Goal: Transaction & Acquisition: Purchase product/service

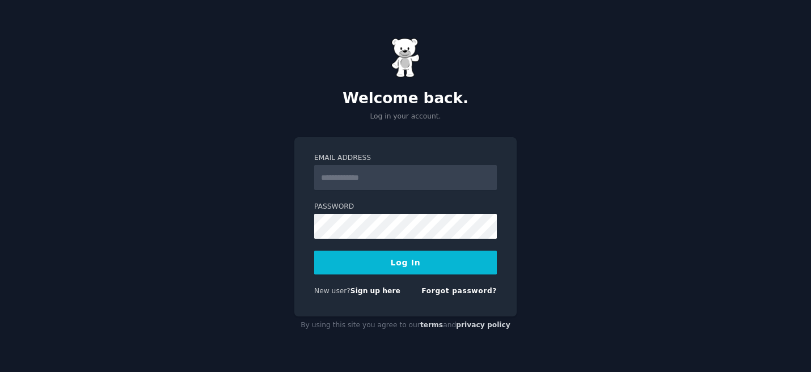
click at [401, 179] on input "Email Address" at bounding box center [405, 177] width 183 height 25
type input "**********"
click at [414, 155] on label "Email Address" at bounding box center [405, 158] width 183 height 10
click at [414, 165] on input "**********" at bounding box center [405, 177] width 183 height 25
click at [388, 259] on button "Log In" at bounding box center [405, 263] width 183 height 24
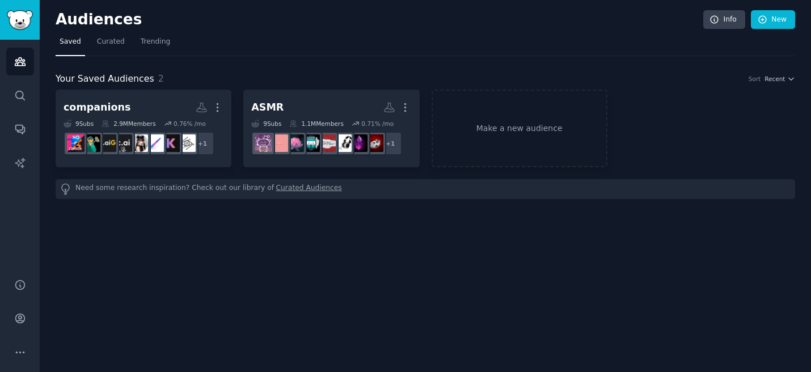
click at [433, 8] on div "Audiences Info New Saved Curated Trending Your Saved Audiences 2 Sort Recent co…" at bounding box center [426, 186] width 772 height 372
click at [508, 5] on div "Audiences Info New Saved Curated Trending Your Saved Audiences 2 Sort Recent co…" at bounding box center [426, 186] width 772 height 372
click at [151, 47] on link "Trending" at bounding box center [155, 44] width 37 height 23
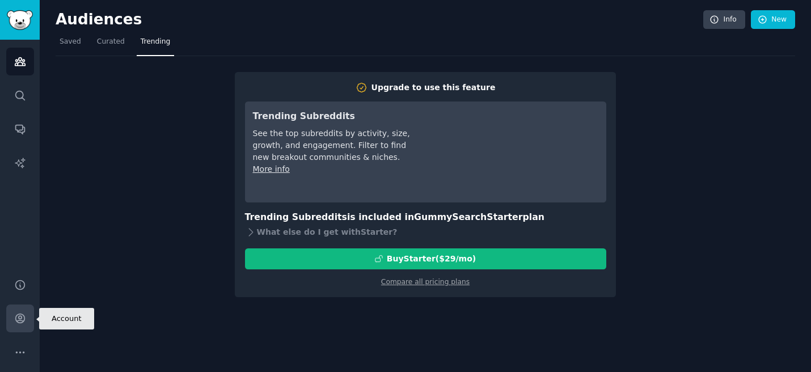
click at [16, 329] on link "Account" at bounding box center [20, 319] width 28 height 28
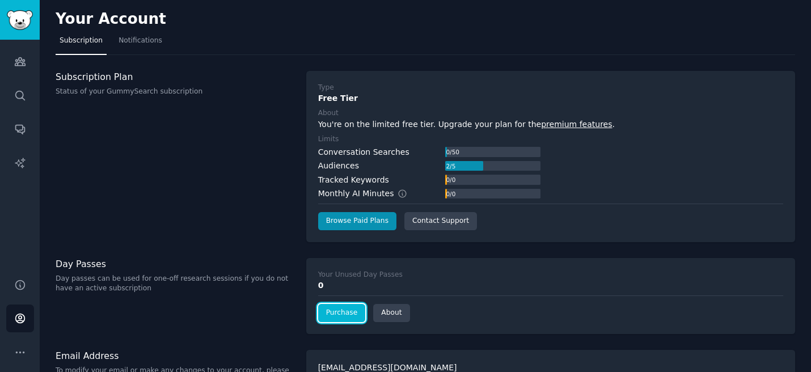
click at [344, 315] on link "Purchase" at bounding box center [342, 313] width 48 height 18
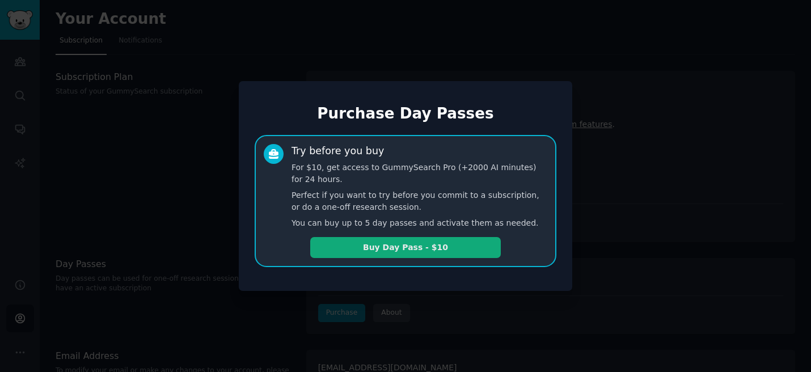
click at [450, 243] on button "Buy Day Pass - $10" at bounding box center [405, 247] width 191 height 21
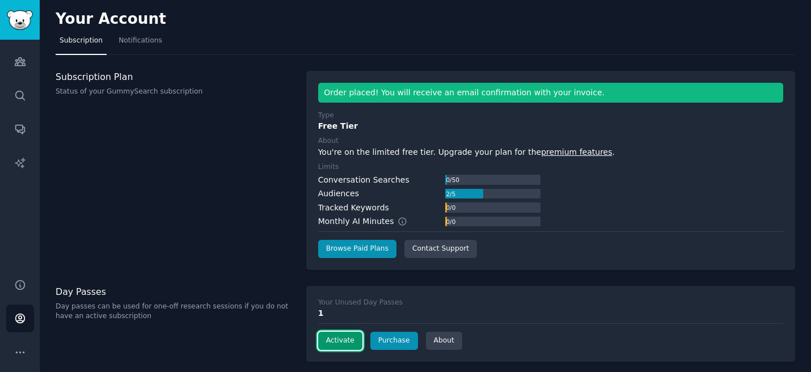
click at [343, 342] on button "Activate" at bounding box center [340, 341] width 44 height 18
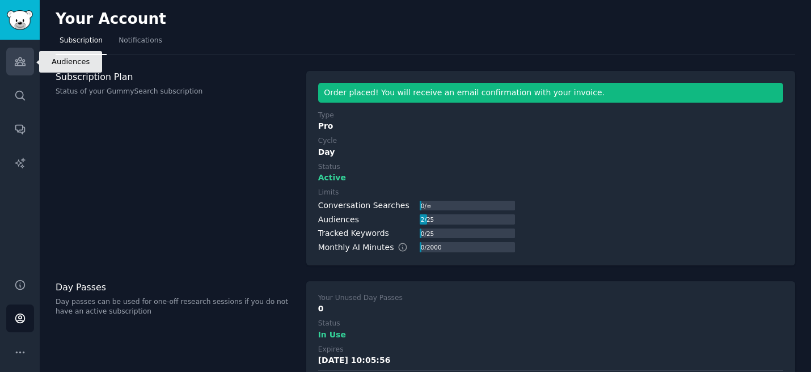
click at [21, 63] on icon "Sidebar" at bounding box center [20, 62] width 12 height 12
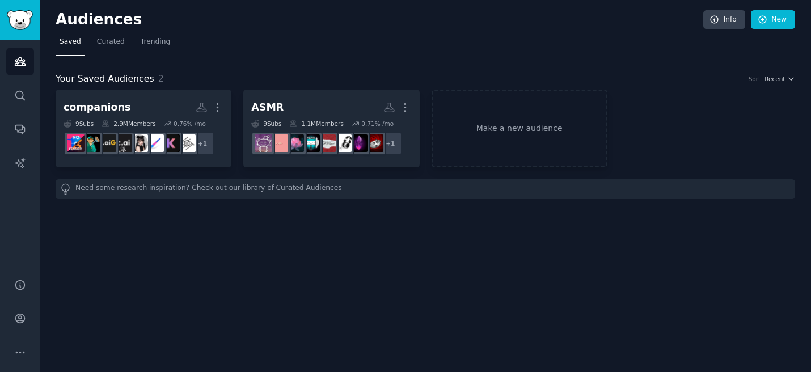
click at [431, 7] on div "Audiences Info New Saved Curated Trending Your Saved Audiences 2 Sort Recent co…" at bounding box center [426, 186] width 772 height 372
click at [158, 52] on link "Trending" at bounding box center [155, 44] width 37 height 23
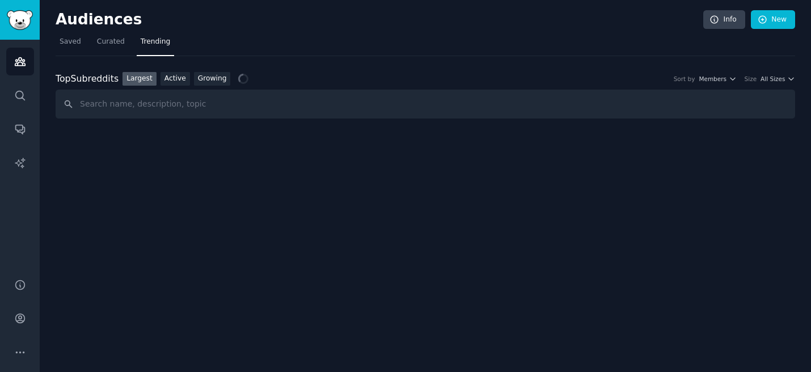
click at [275, 21] on h2 "Audiences" at bounding box center [380, 20] width 648 height 18
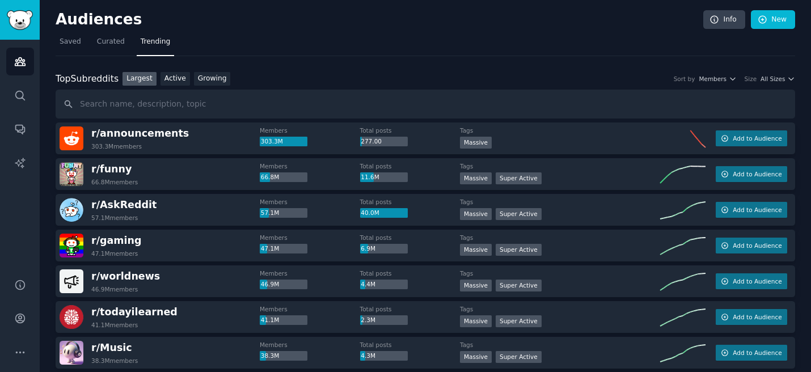
click at [545, 23] on h2 "Audiences" at bounding box center [380, 20] width 648 height 18
click at [472, 34] on nav "Saved Curated Trending" at bounding box center [426, 44] width 740 height 23
click at [260, 48] on nav "Saved Curated Trending" at bounding box center [426, 44] width 740 height 23
click at [262, 48] on nav "Saved Curated Trending" at bounding box center [426, 44] width 740 height 23
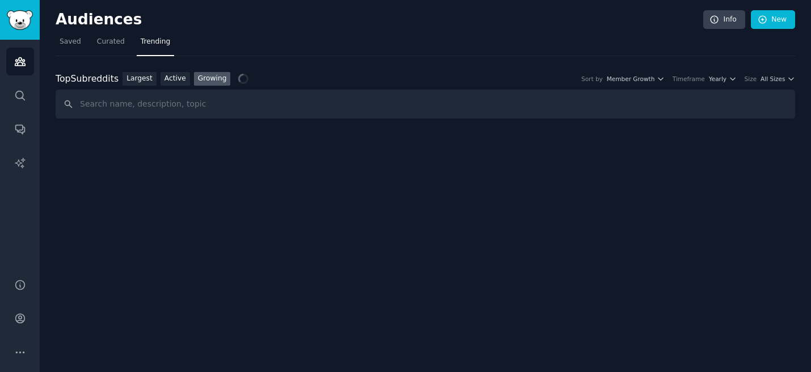
click at [483, 32] on div "Audiences Info New" at bounding box center [426, 21] width 740 height 23
click at [438, 43] on nav "Saved Curated Trending" at bounding box center [426, 44] width 740 height 23
click at [489, 43] on nav "Saved Curated Trending" at bounding box center [426, 44] width 740 height 23
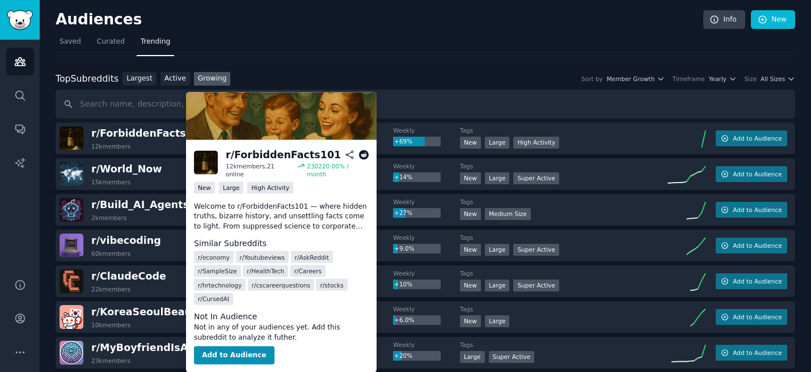
click at [367, 155] on icon at bounding box center [364, 155] width 10 height 10
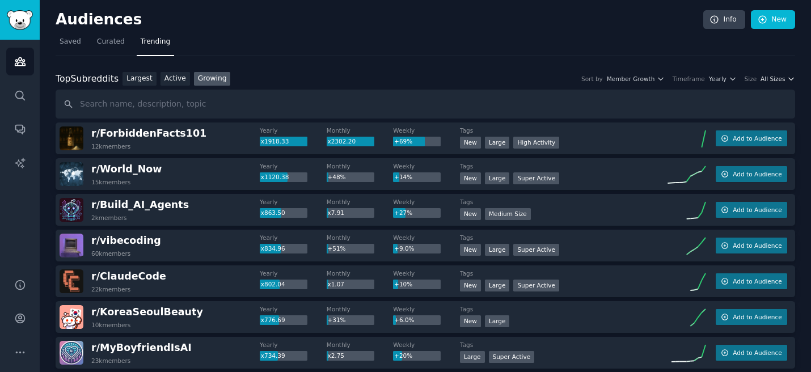
click at [782, 75] on span "All Sizes" at bounding box center [773, 79] width 24 height 8
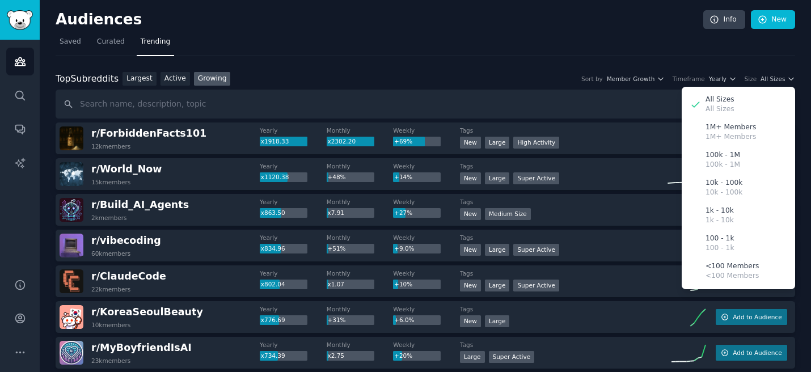
click at [753, 52] on nav "Saved Curated Trending" at bounding box center [426, 44] width 740 height 23
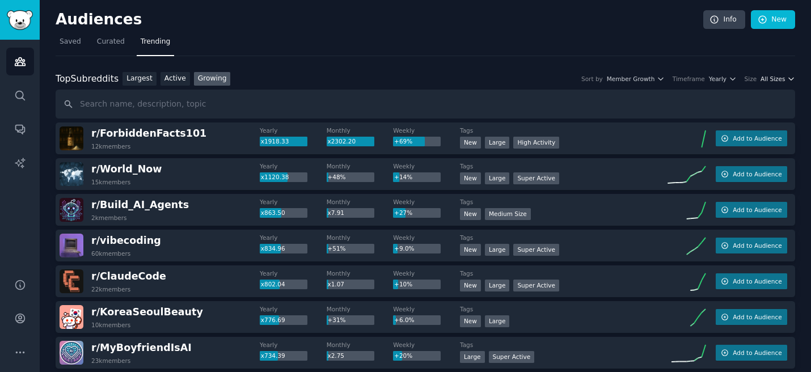
click at [779, 82] on span "All Sizes" at bounding box center [773, 79] width 24 height 8
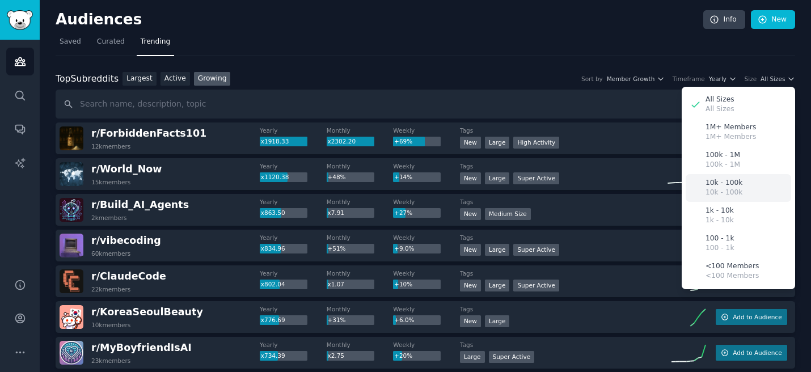
click at [726, 187] on p "10k - 100k" at bounding box center [724, 183] width 37 height 10
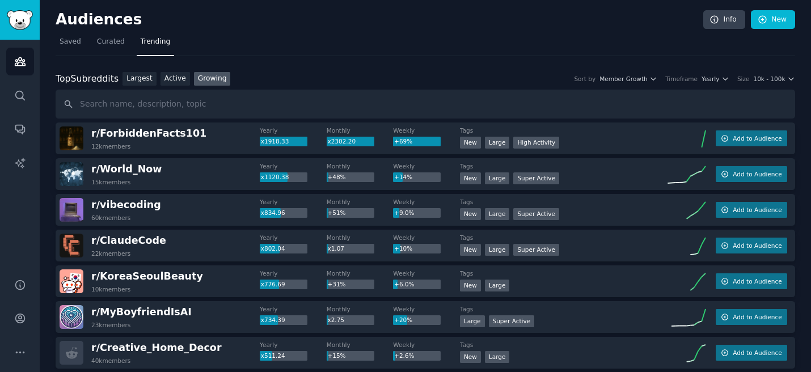
click at [733, 55] on nav "Saved Curated Trending" at bounding box center [426, 44] width 740 height 23
click at [778, 78] on span "10k - 100k" at bounding box center [769, 79] width 32 height 8
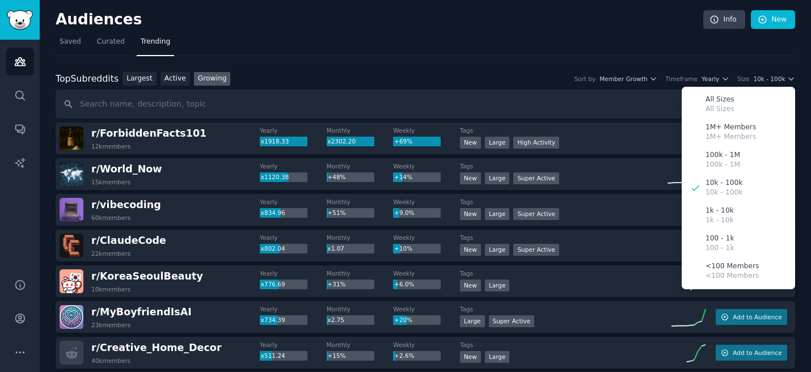
click at [749, 50] on nav "Saved Curated Trending" at bounding box center [426, 44] width 740 height 23
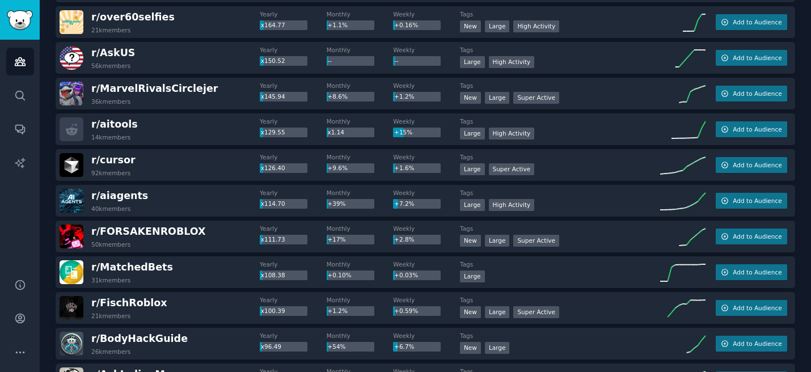
scroll to position [477, 0]
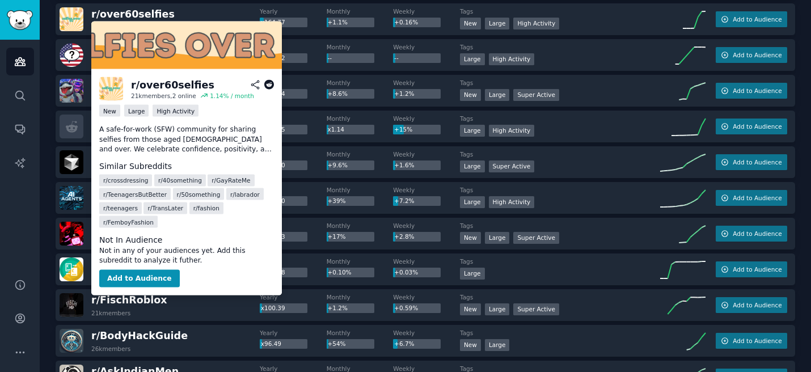
click at [268, 87] on icon at bounding box center [269, 85] width 10 height 10
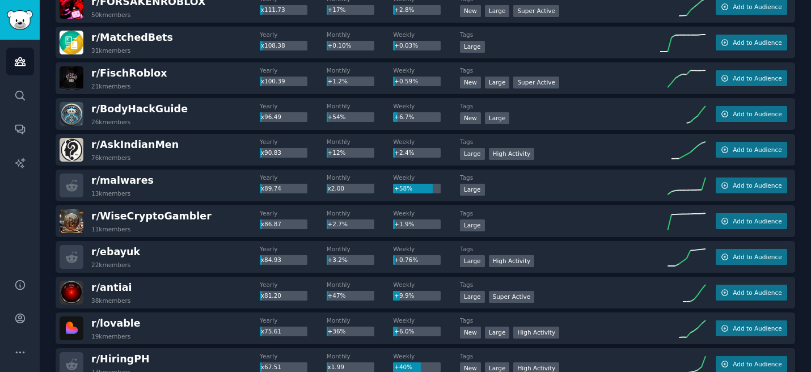
scroll to position [681, 0]
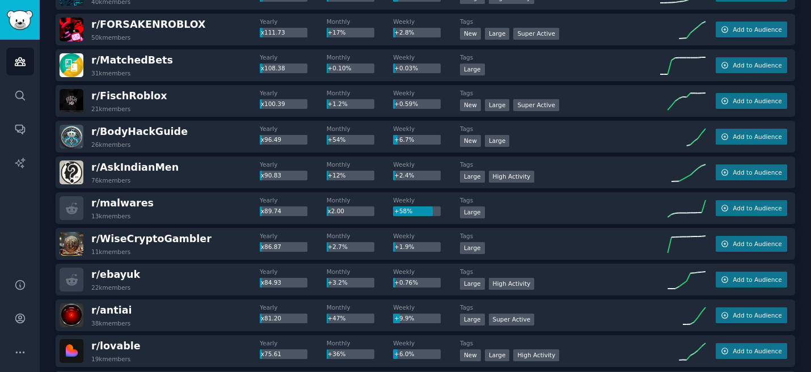
click at [47, 47] on div "Audiences Info New Saved Curated Trending Top Subreddits Top Subreddits Largest…" at bounding box center [426, 311] width 772 height 1984
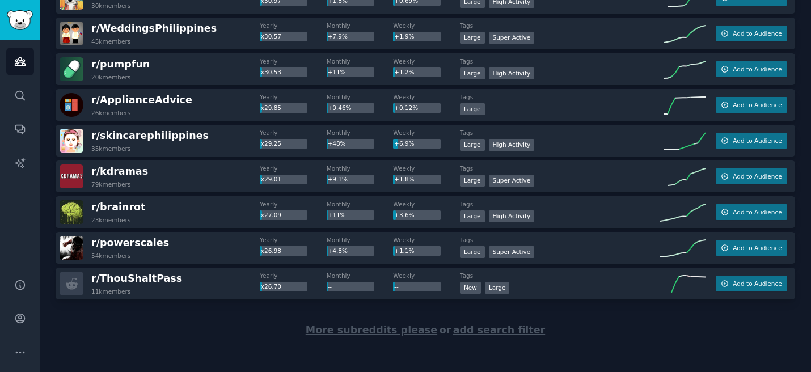
scroll to position [1611, 0]
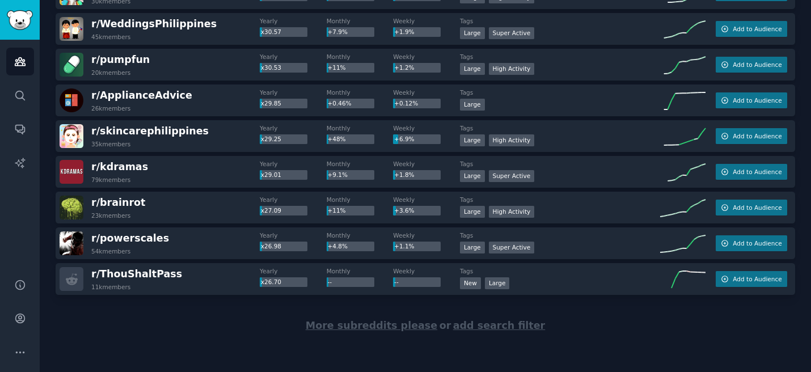
click at [347, 329] on span "More subreddits please" at bounding box center [372, 325] width 132 height 11
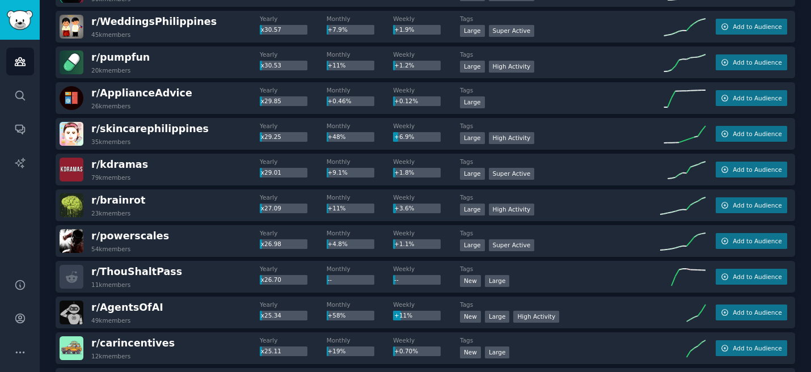
click at [45, 266] on div "Audiences Info New Saved Curated Trending Top Subreddits Top Subreddits Largest…" at bounding box center [426, 272] width 772 height 3771
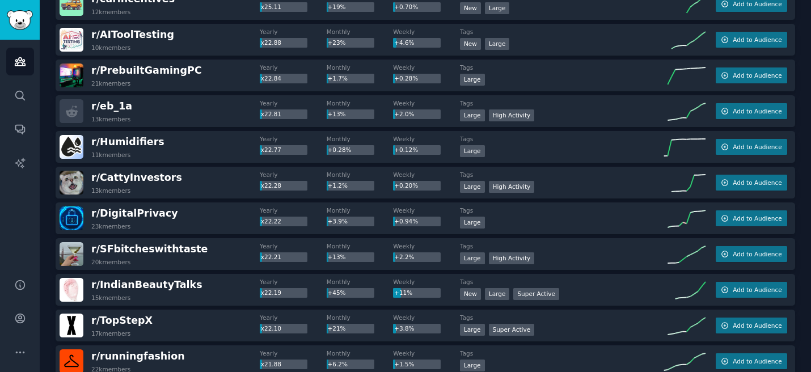
scroll to position [1976, 0]
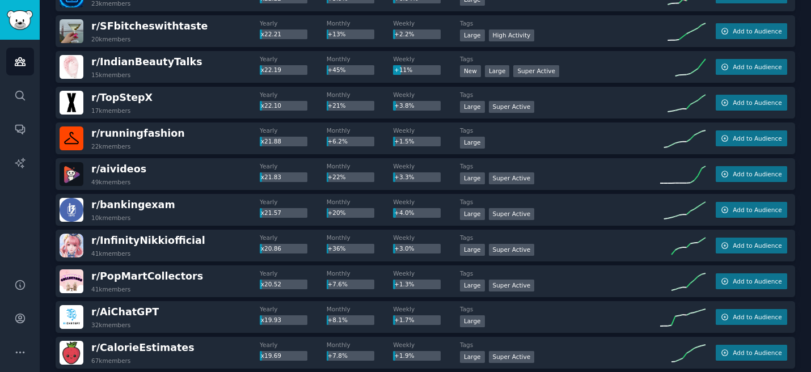
scroll to position [2203, 0]
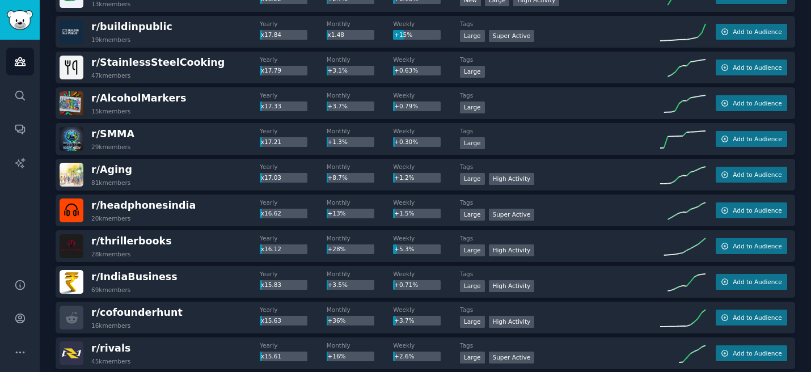
scroll to position [2770, 0]
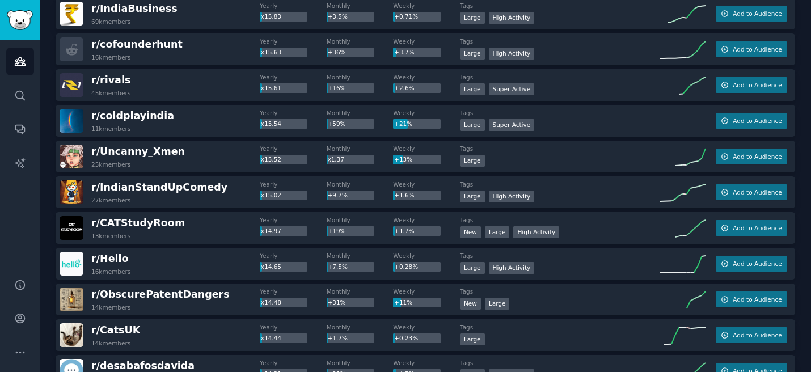
scroll to position [3043, 0]
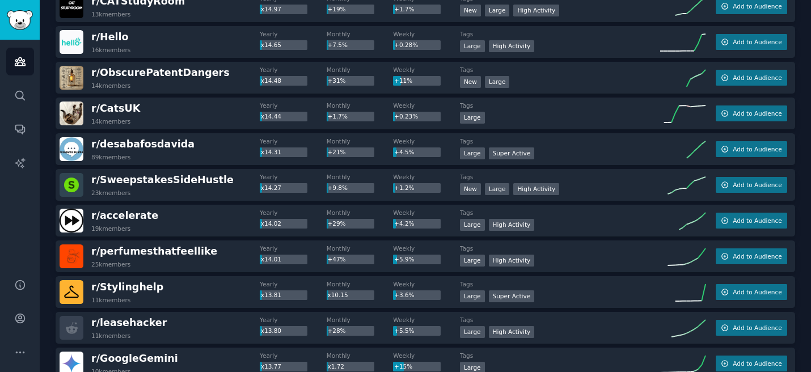
scroll to position [3270, 0]
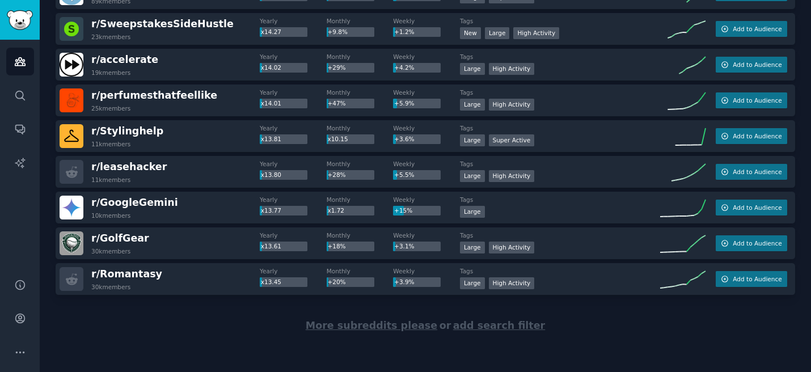
scroll to position [3398, 0]
click at [378, 323] on span "More subreddits please" at bounding box center [372, 325] width 132 height 11
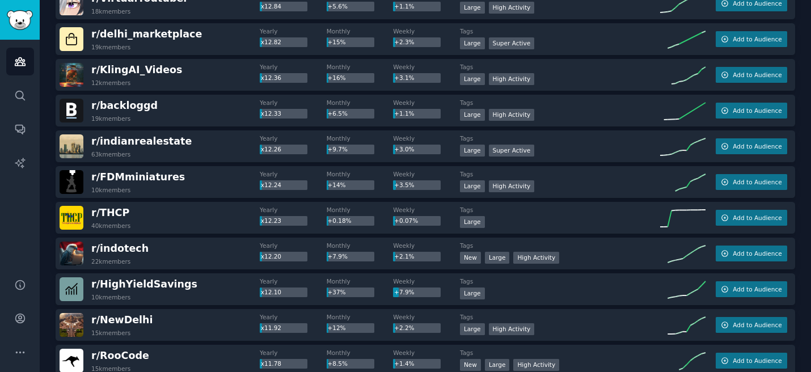
scroll to position [3965, 0]
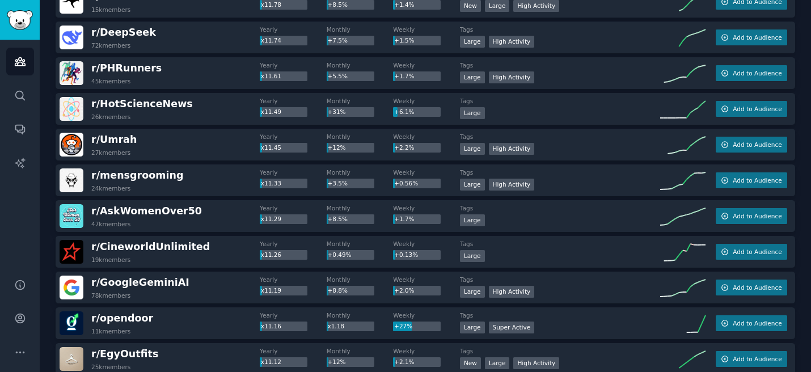
scroll to position [4260, 0]
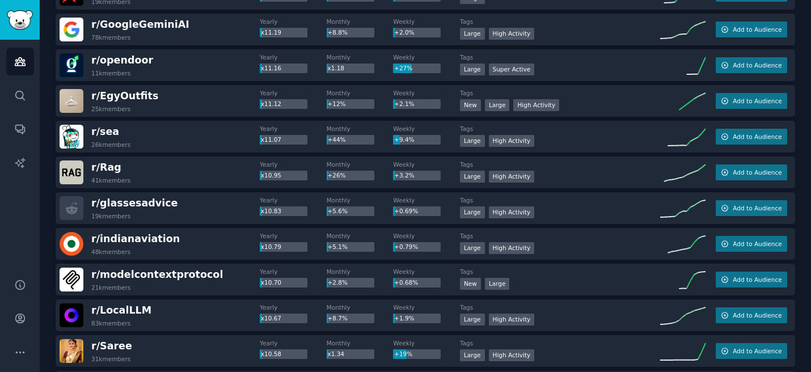
scroll to position [4555, 0]
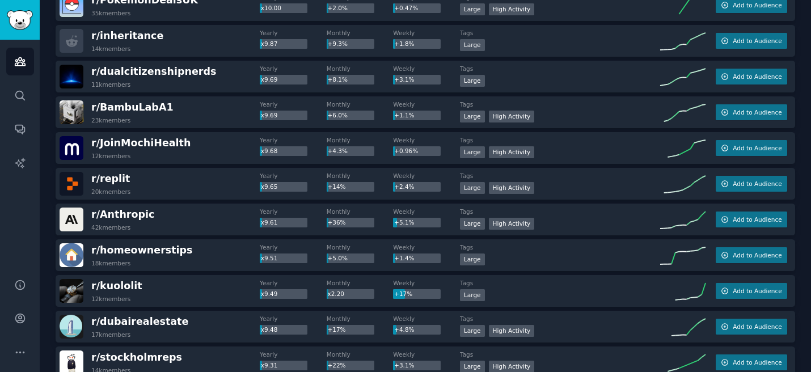
scroll to position [5032, 0]
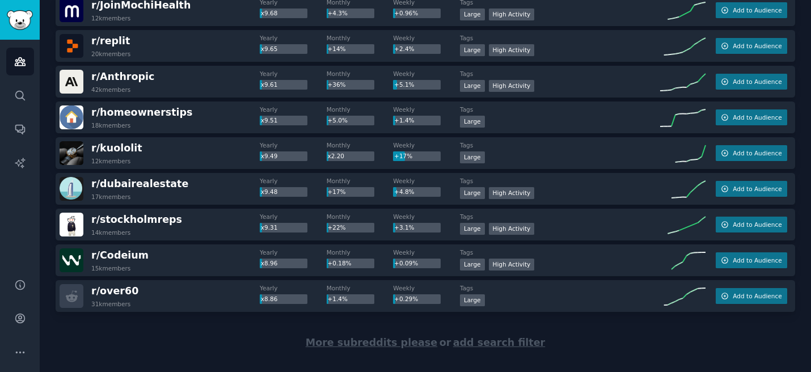
scroll to position [5185, 0]
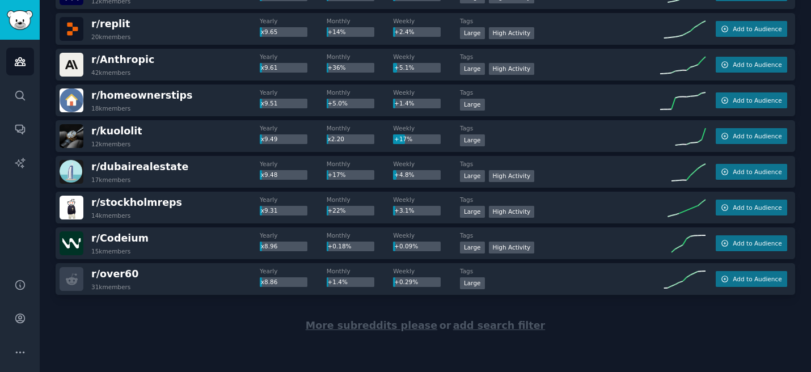
click at [366, 324] on span "More subreddits please" at bounding box center [372, 325] width 132 height 11
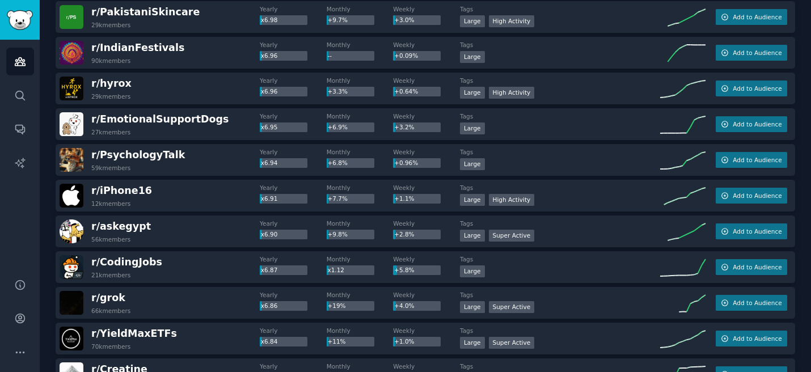
scroll to position [6592, 0]
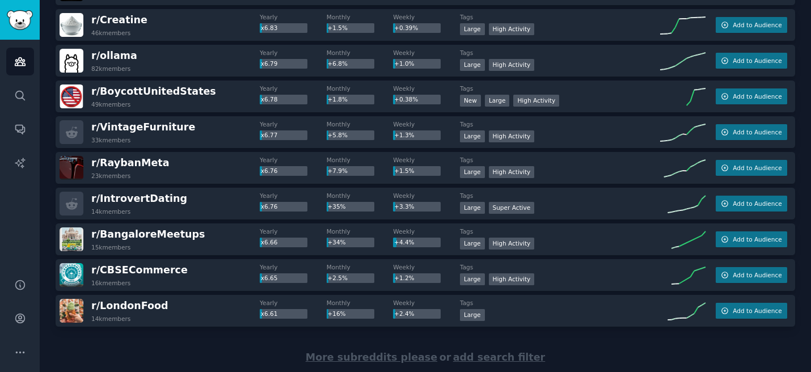
scroll to position [6972, 0]
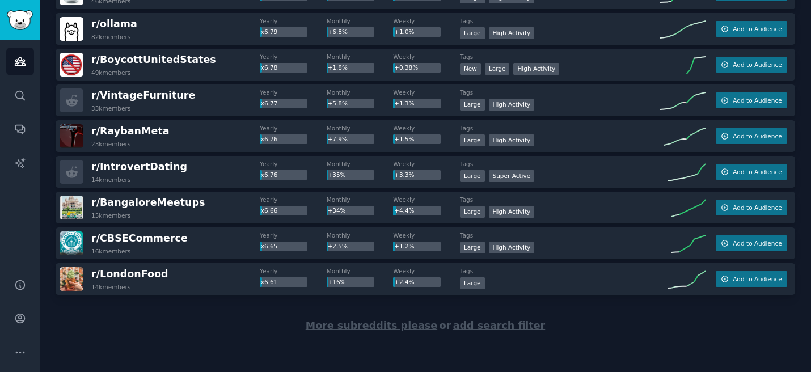
click at [364, 325] on span "More subreddits please" at bounding box center [372, 325] width 132 height 11
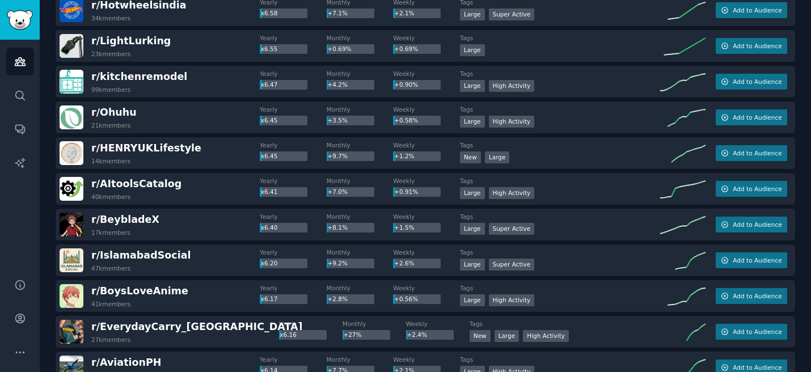
scroll to position [7336, 0]
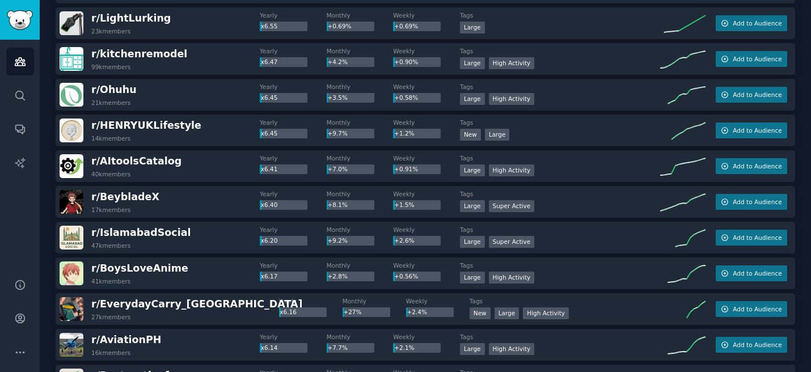
click at [39, 143] on div "Audiences Search Conversations AI Reports" at bounding box center [20, 152] width 40 height 225
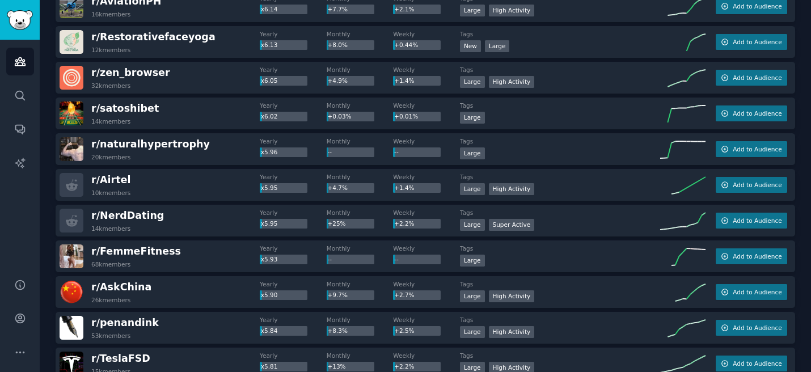
scroll to position [7676, 0]
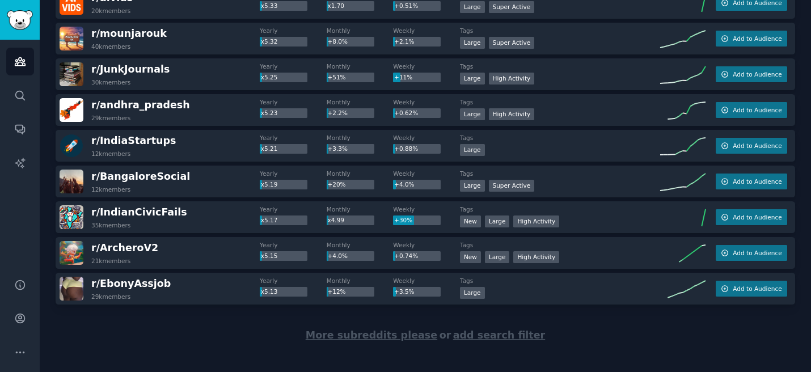
scroll to position [8760, 0]
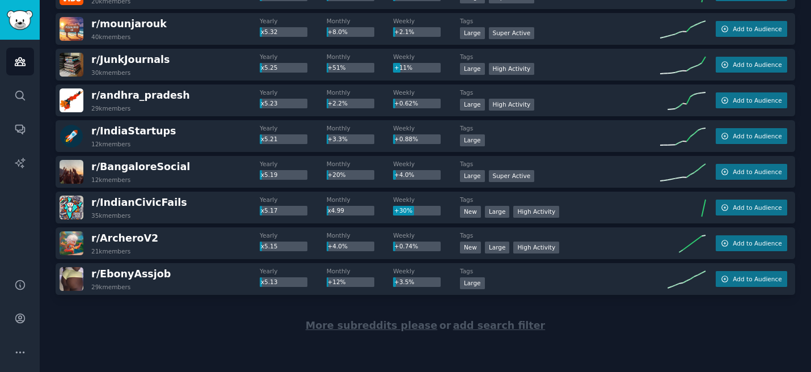
click at [361, 329] on span "More subreddits please" at bounding box center [372, 325] width 132 height 11
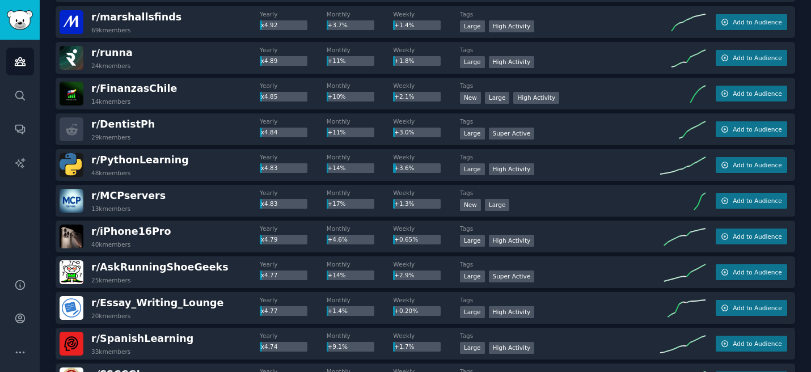
scroll to position [9554, 0]
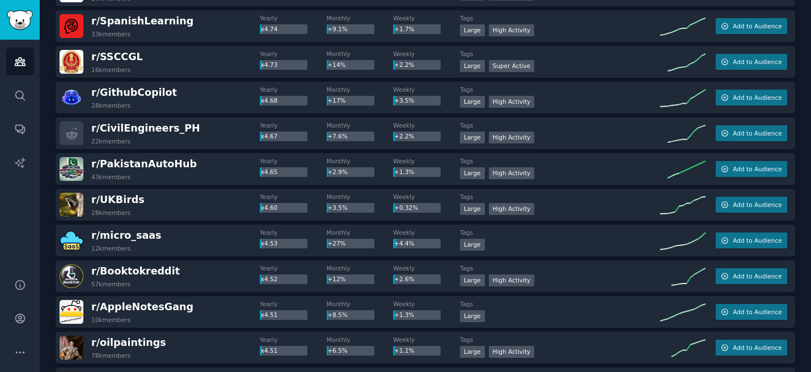
scroll to position [9872, 0]
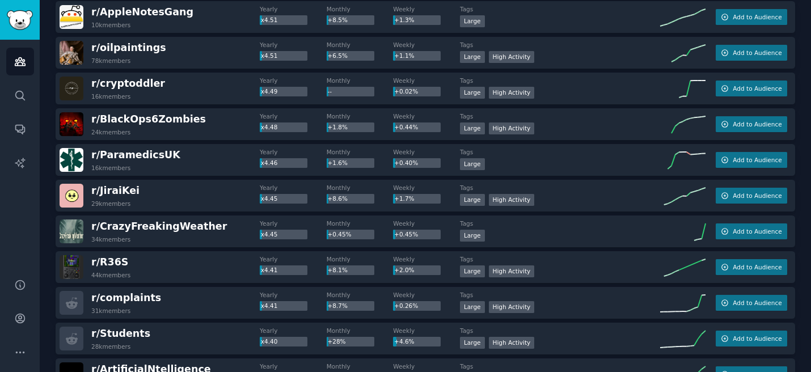
scroll to position [10167, 0]
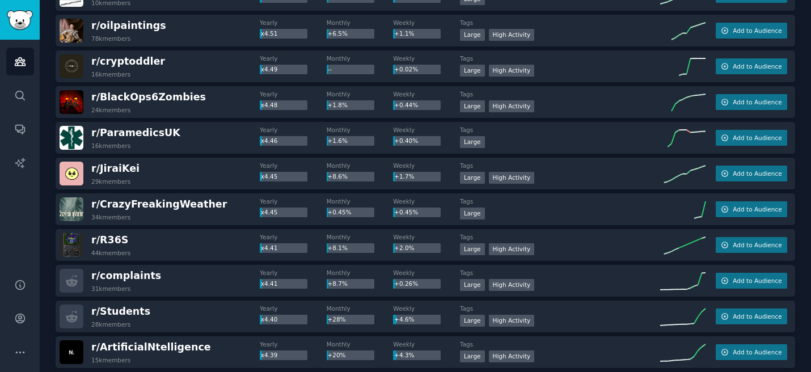
scroll to position [10189, 0]
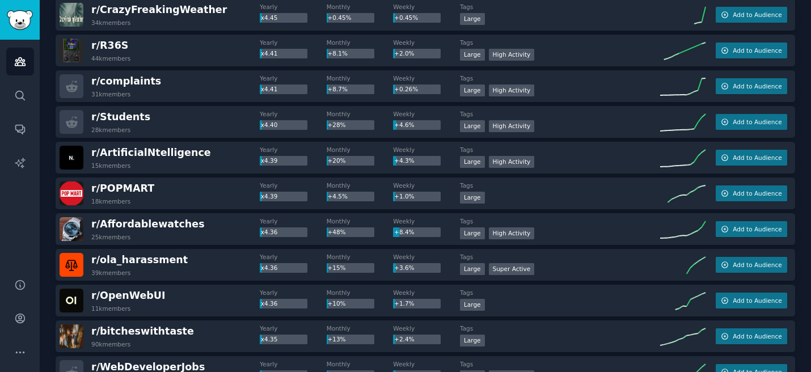
scroll to position [10394, 0]
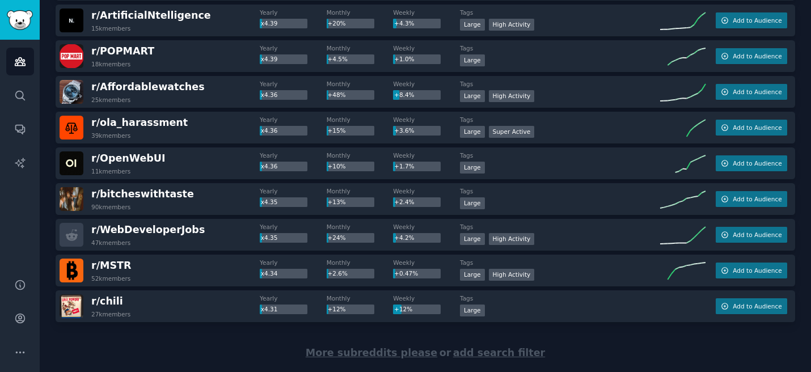
scroll to position [10547, 0]
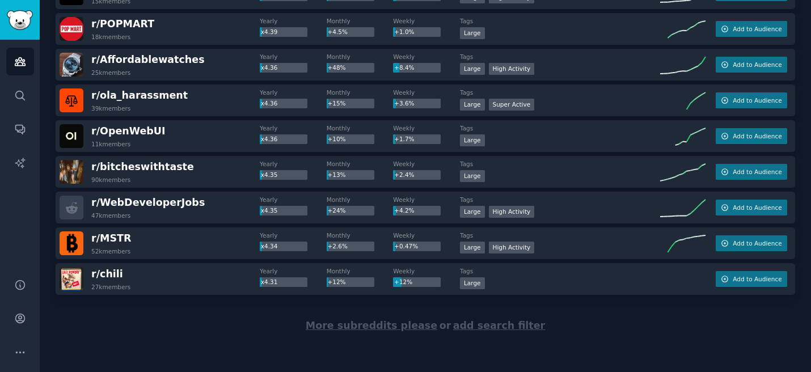
click at [357, 327] on span "More subreddits please" at bounding box center [372, 325] width 132 height 11
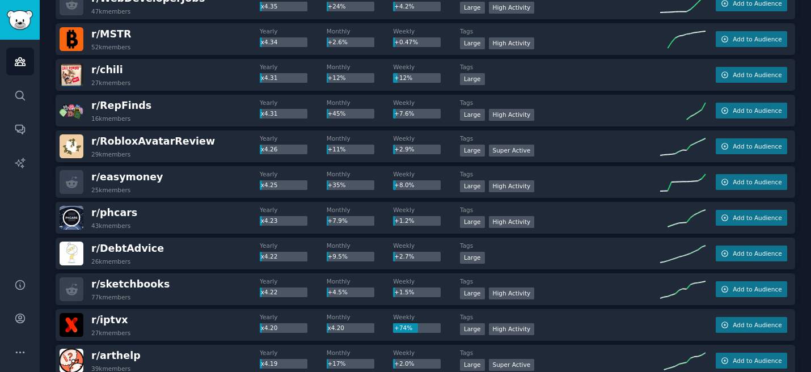
scroll to position [10774, 0]
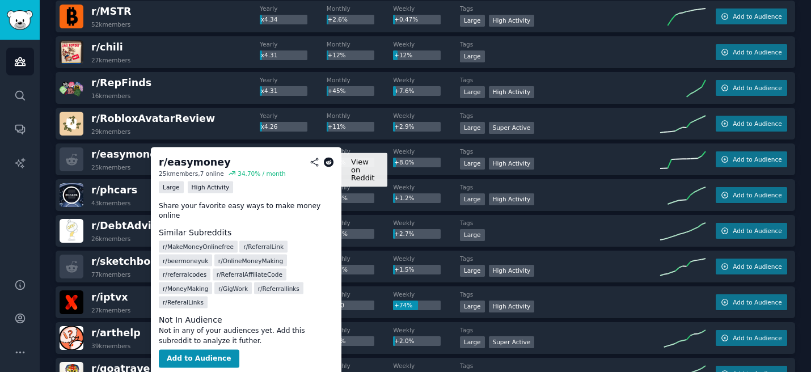
click at [326, 163] on icon at bounding box center [329, 162] width 10 height 10
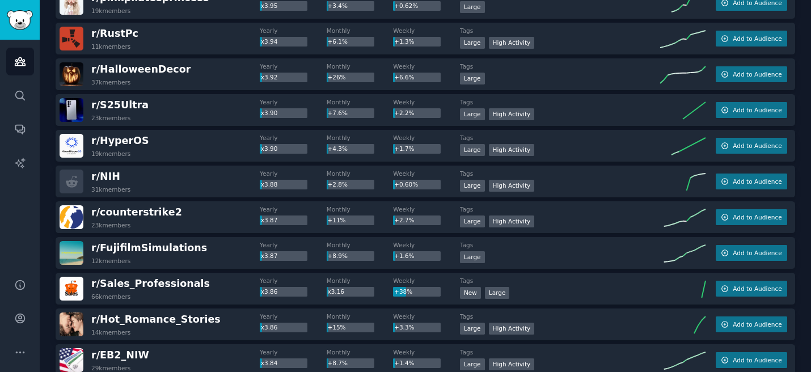
scroll to position [11954, 0]
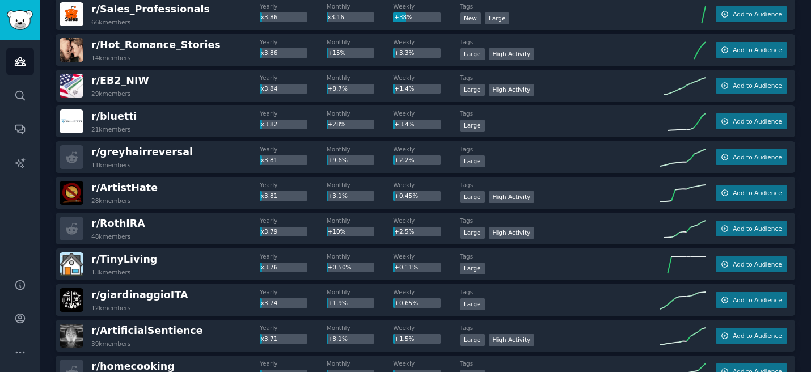
scroll to position [12226, 0]
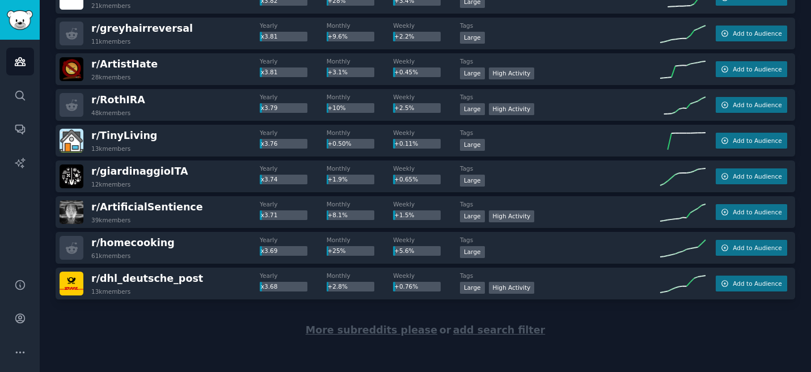
scroll to position [12334, 0]
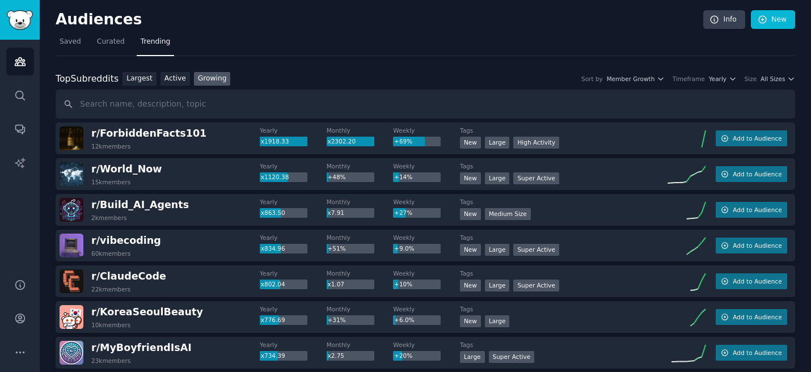
click at [431, 33] on nav "Saved Curated Trending" at bounding box center [426, 44] width 740 height 23
click at [778, 77] on span "All Sizes" at bounding box center [773, 79] width 24 height 8
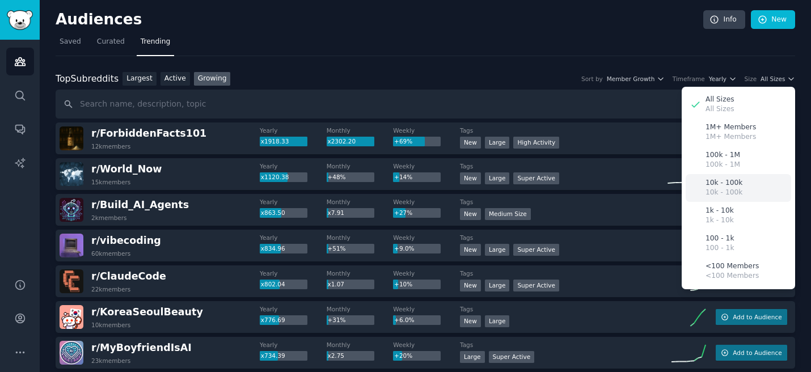
click at [722, 198] on div "10k - 100k 10k - 100k" at bounding box center [739, 188] width 106 height 28
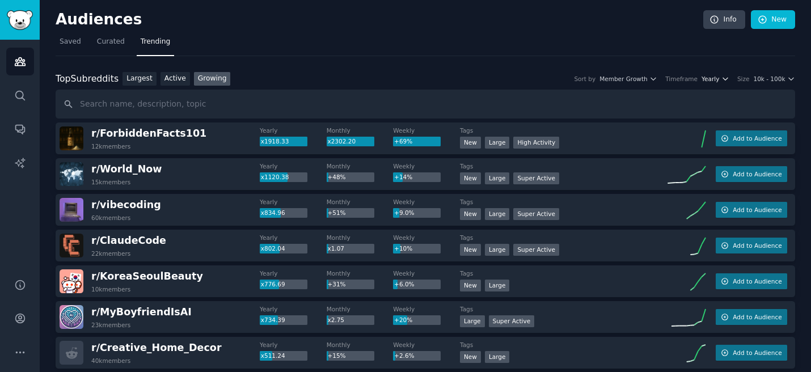
click at [718, 79] on span "Yearly" at bounding box center [711, 79] width 18 height 8
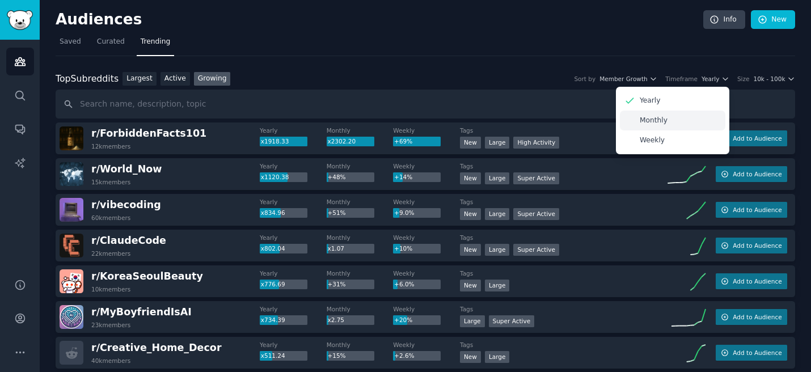
click at [690, 120] on div "Monthly" at bounding box center [673, 121] width 106 height 20
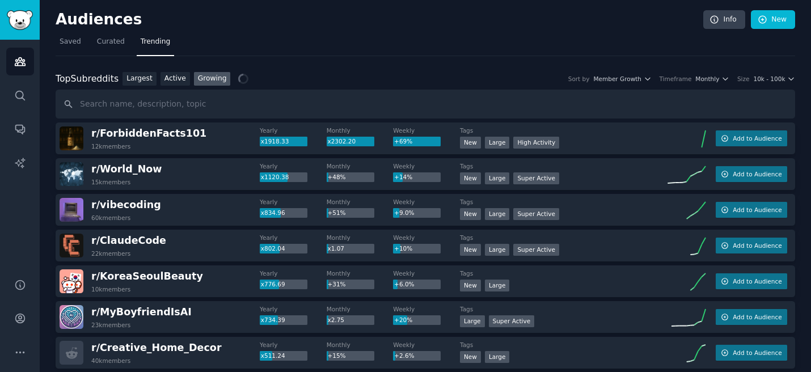
click at [656, 46] on nav "Saved Curated Trending" at bounding box center [426, 44] width 740 height 23
click at [655, 41] on nav "Saved Curated Trending" at bounding box center [426, 44] width 740 height 23
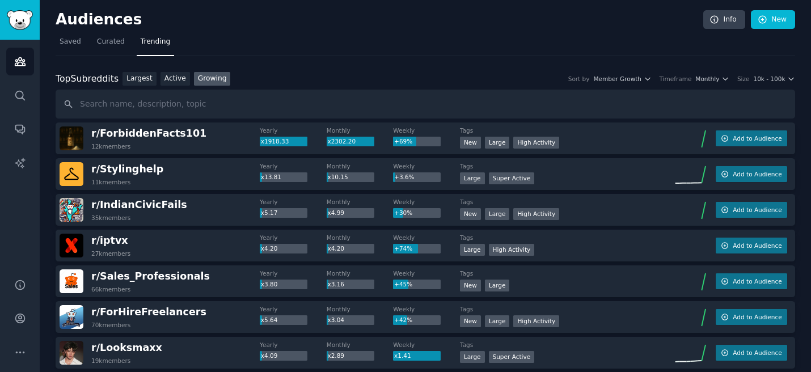
click at [655, 41] on nav "Saved Curated Trending" at bounding box center [426, 44] width 740 height 23
click at [466, 52] on nav "Saved Curated Trending" at bounding box center [426, 44] width 740 height 23
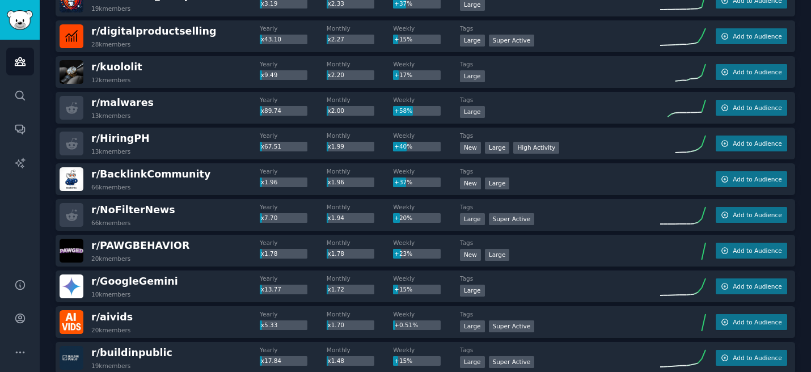
scroll to position [477, 0]
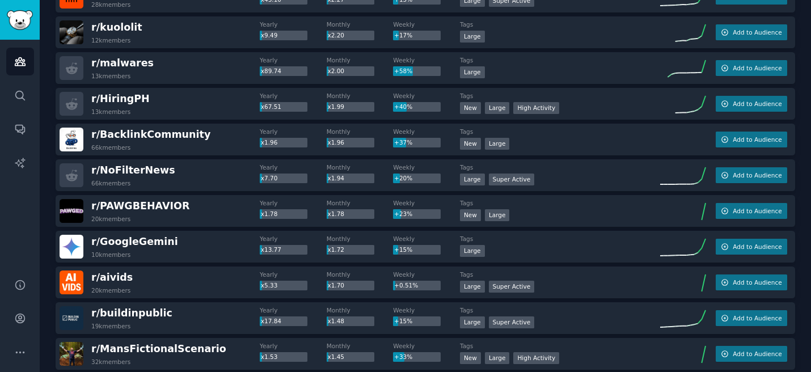
scroll to position [554, 0]
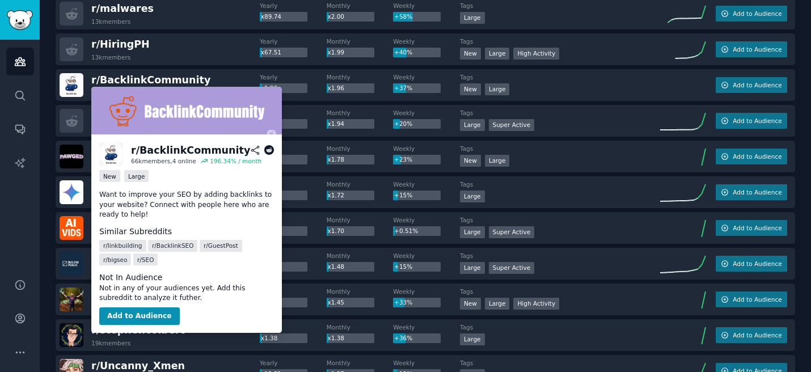
click at [264, 148] on icon at bounding box center [269, 150] width 10 height 10
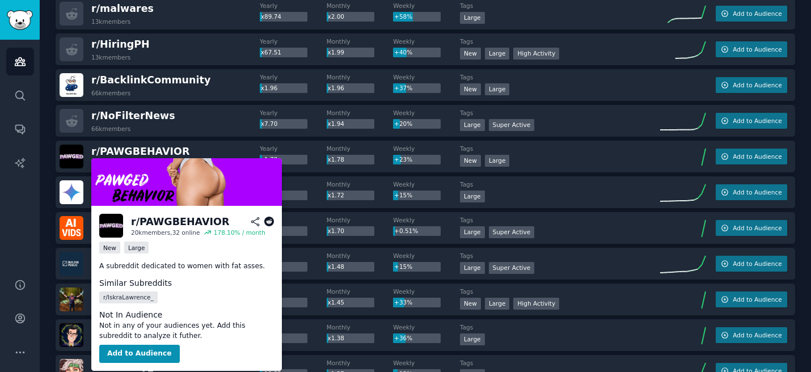
click at [271, 224] on icon at bounding box center [269, 222] width 10 height 10
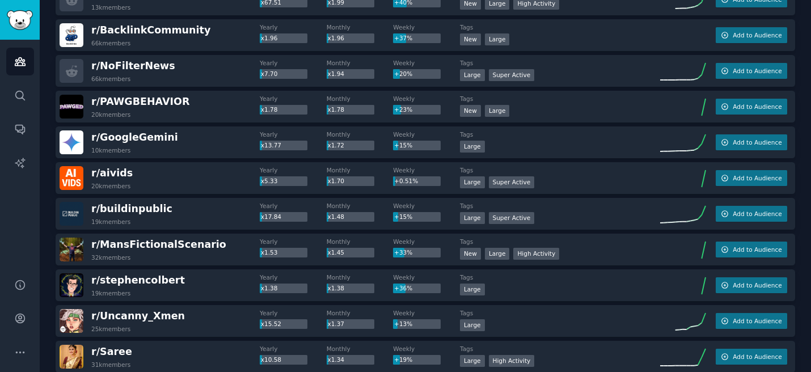
scroll to position [591, 0]
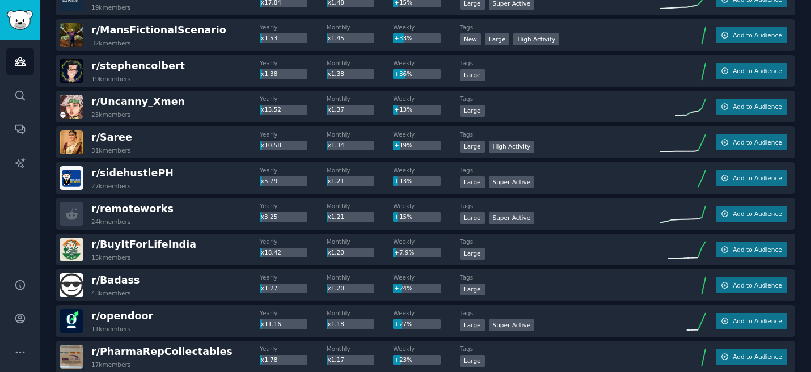
scroll to position [841, 0]
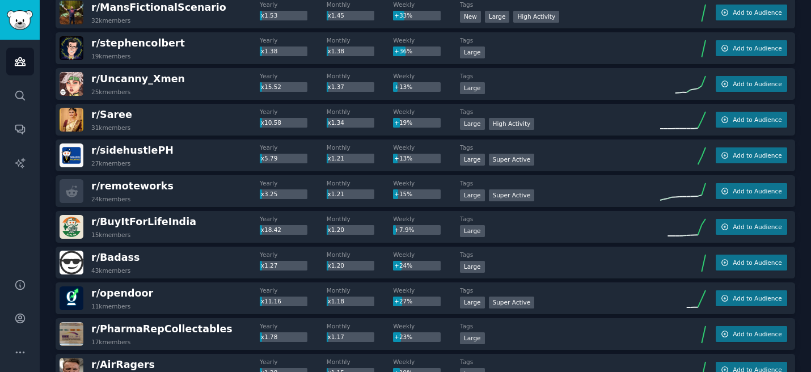
click at [47, 264] on div "Audiences Info New Saved Curated Trending Top Subreddits Top Subreddits Largest…" at bounding box center [426, 151] width 772 height 1984
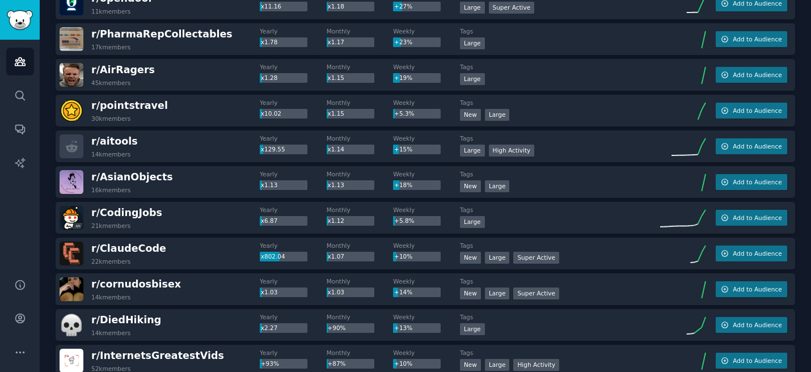
scroll to position [1159, 0]
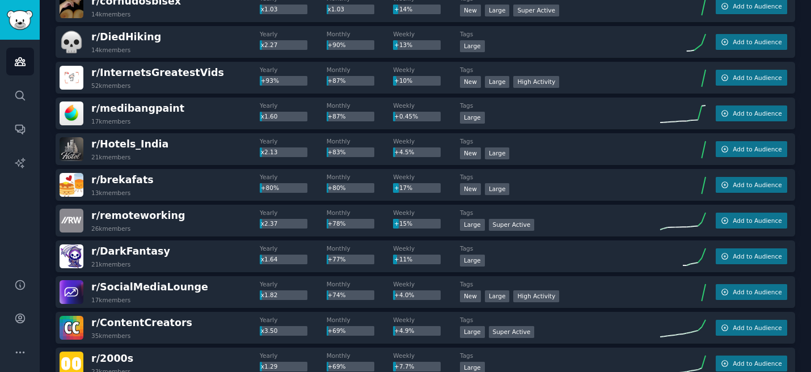
scroll to position [1431, 0]
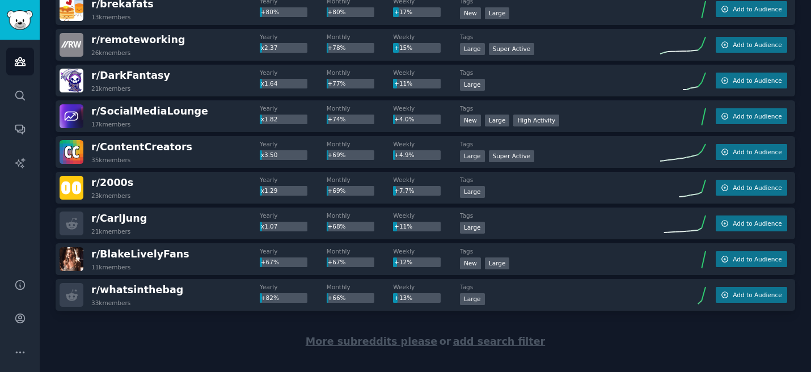
scroll to position [1611, 0]
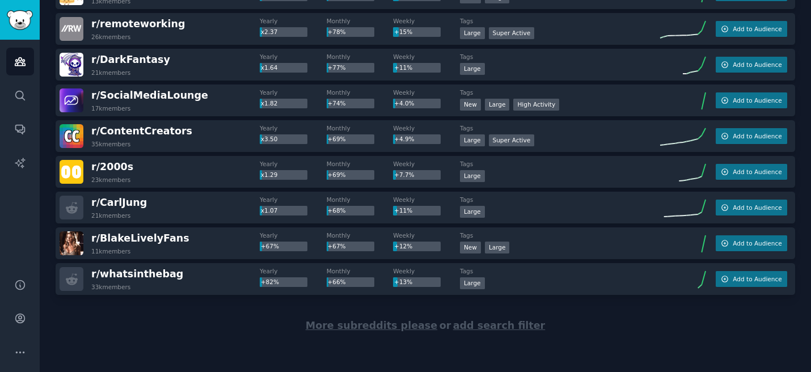
click at [372, 326] on span "More subreddits please" at bounding box center [372, 325] width 132 height 11
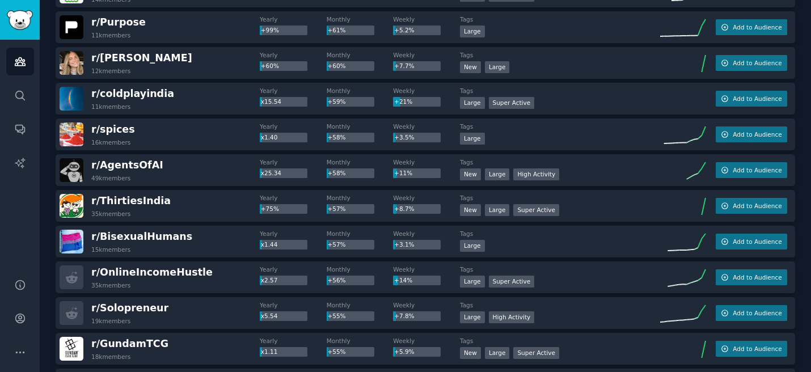
scroll to position [2044, 0]
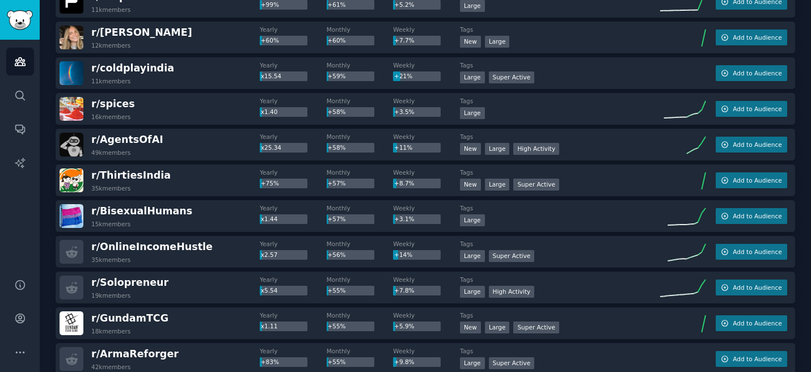
scroll to position [2090, 0]
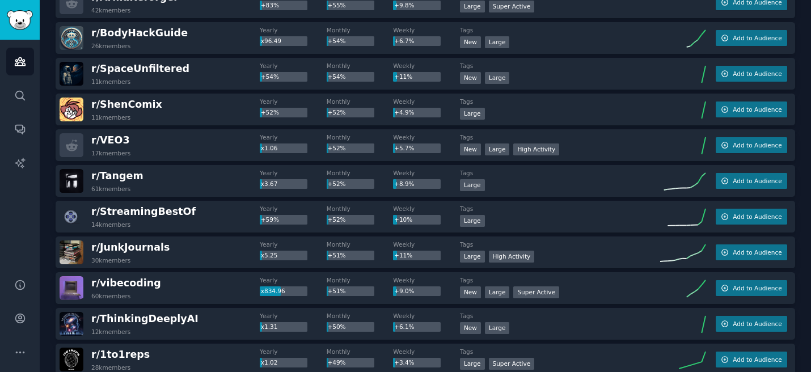
scroll to position [2426, 0]
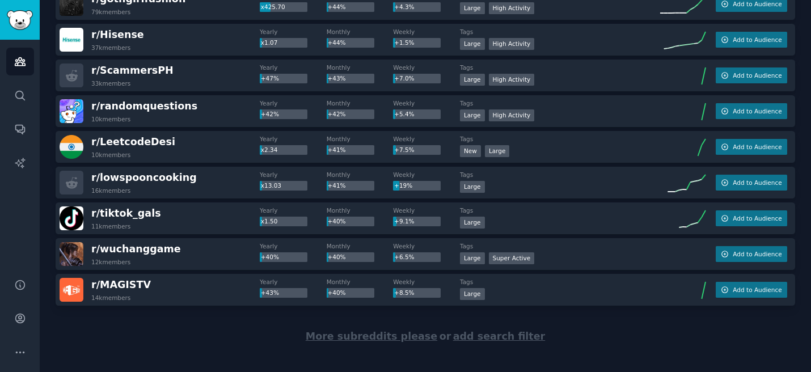
scroll to position [3398, 0]
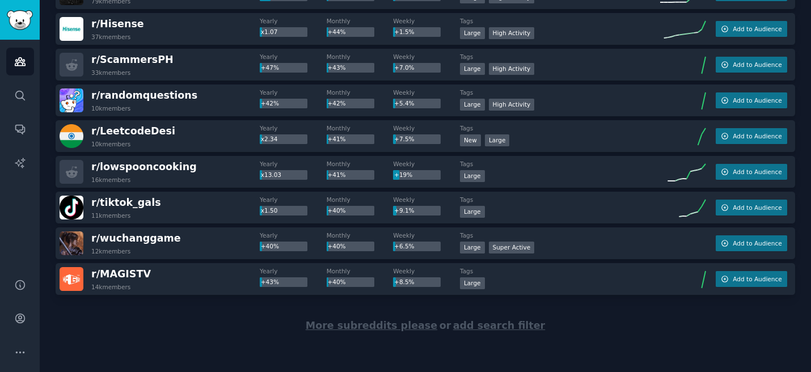
click at [374, 323] on span "More subreddits please" at bounding box center [372, 325] width 132 height 11
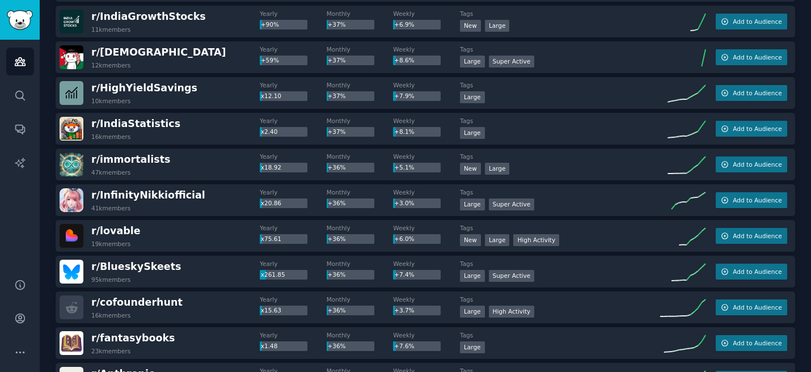
scroll to position [4196, 0]
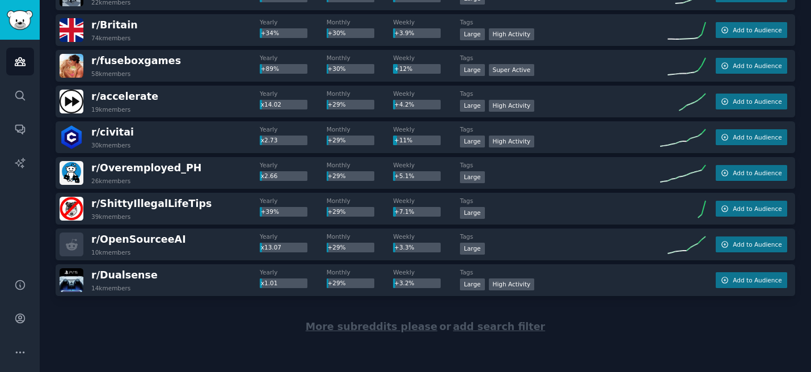
scroll to position [5185, 0]
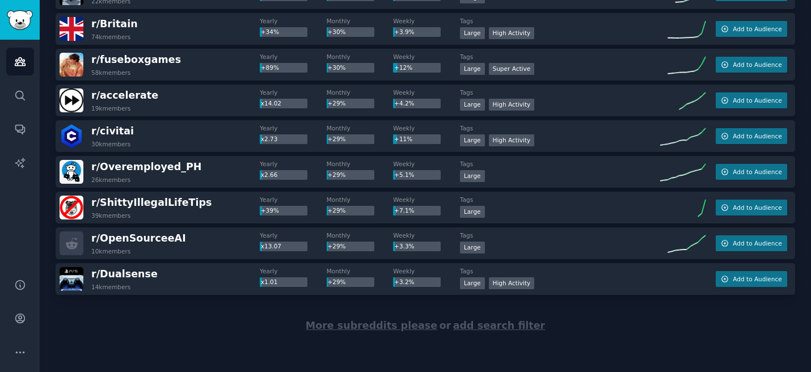
click at [357, 330] on span "More subreddits please" at bounding box center [372, 325] width 132 height 11
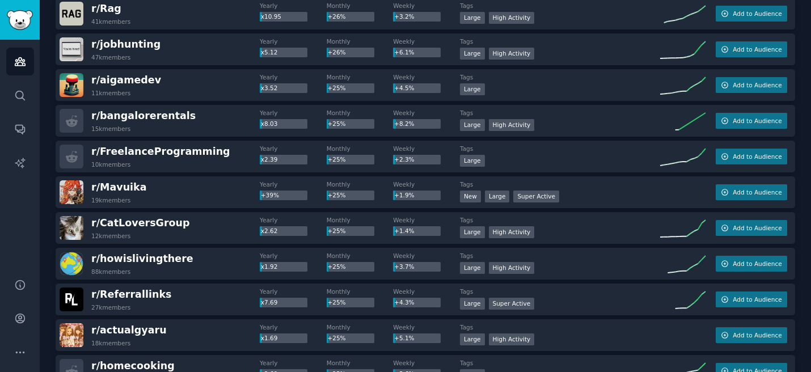
scroll to position [6168, 0]
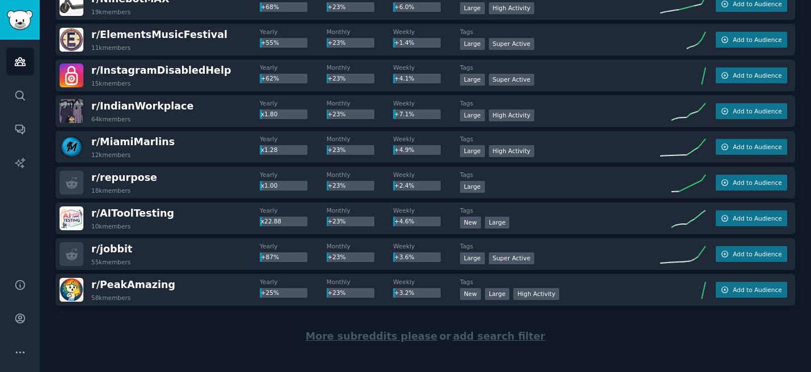
scroll to position [6972, 0]
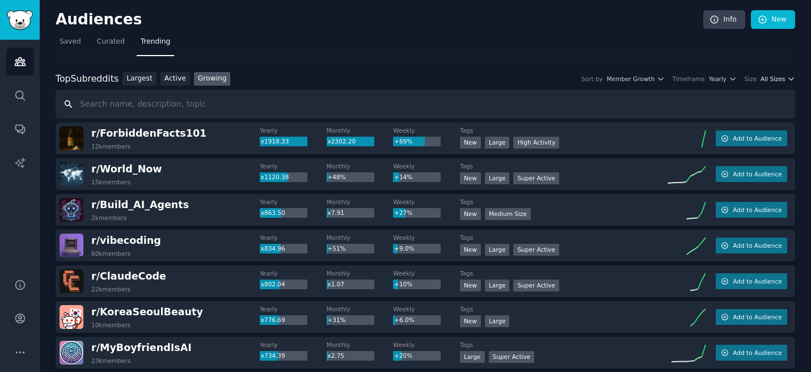
click at [769, 81] on span "All Sizes" at bounding box center [773, 79] width 24 height 8
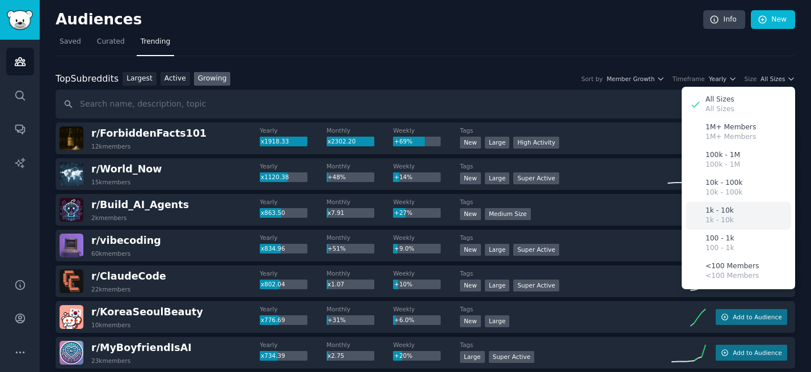
click at [721, 222] on p "1k - 10k" at bounding box center [720, 221] width 28 height 10
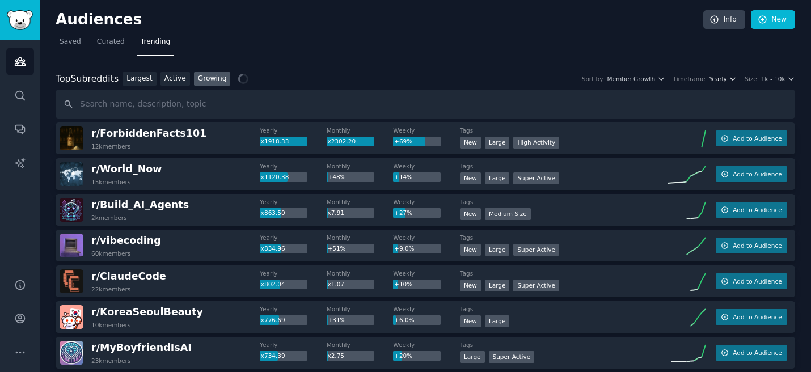
click at [725, 78] on span "Yearly" at bounding box center [718, 79] width 18 height 8
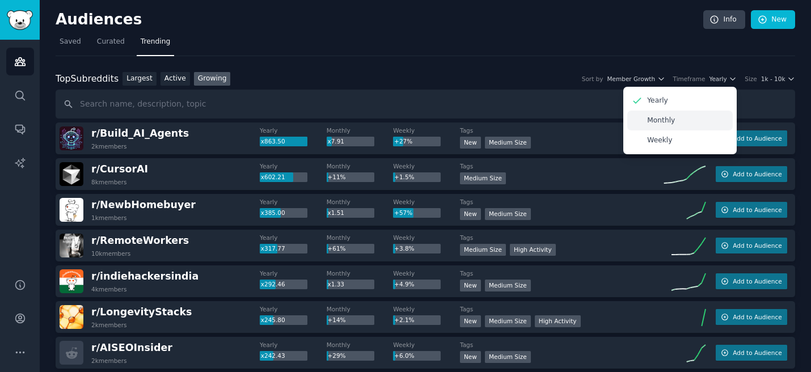
click at [663, 124] on p "Monthly" at bounding box center [661, 121] width 28 height 10
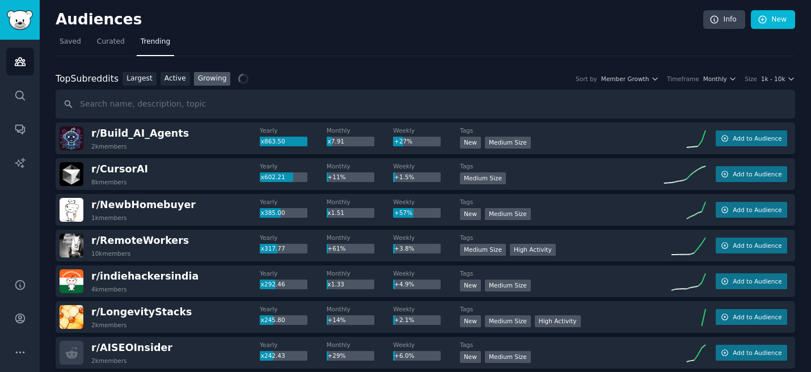
click at [784, 83] on div "Top Subreddits Top Subreddits Largest Active Growing Sort by Member Growth Time…" at bounding box center [426, 79] width 740 height 14
click at [784, 82] on button "1k - 10k" at bounding box center [778, 79] width 34 height 8
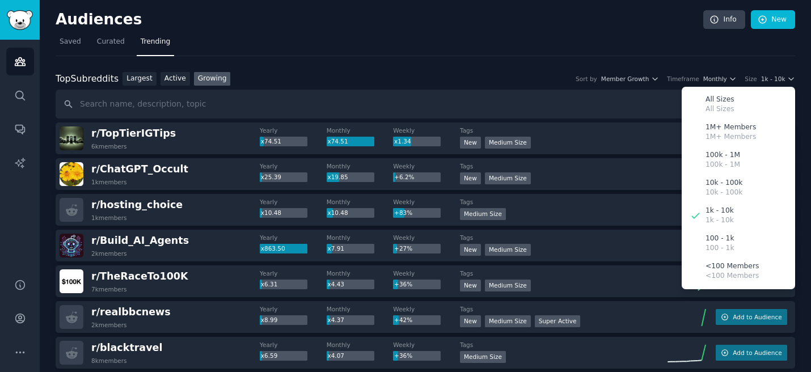
click at [635, 32] on div "Audiences Info New" at bounding box center [426, 21] width 740 height 23
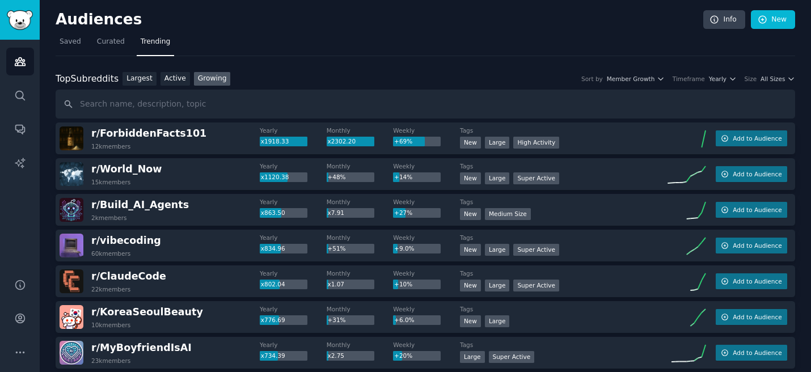
click at [772, 81] on span "All Sizes" at bounding box center [773, 79] width 24 height 8
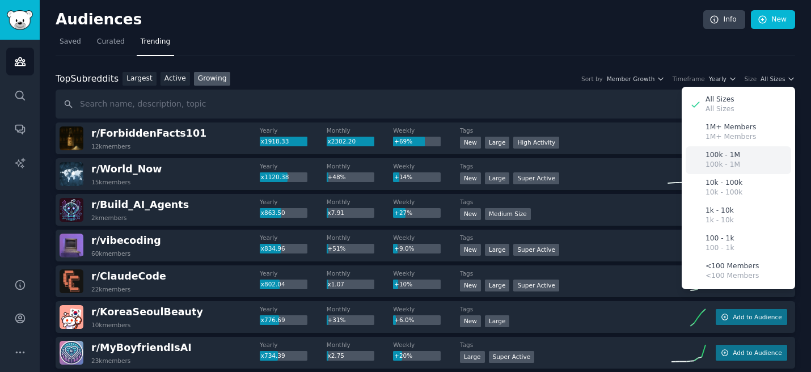
click at [726, 167] on p "100k - 1M" at bounding box center [723, 165] width 35 height 10
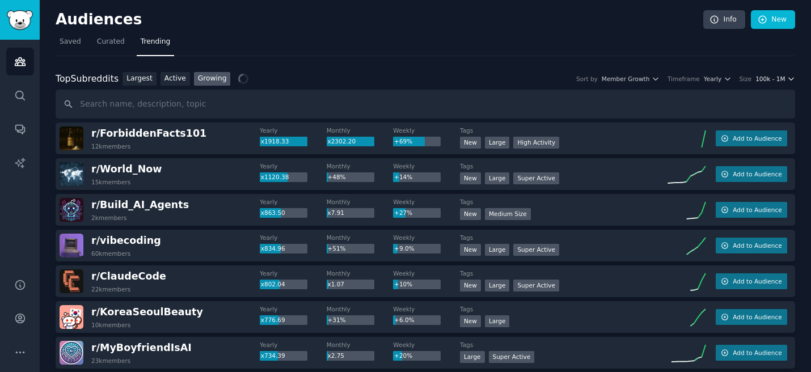
click at [764, 80] on span "100k - 1M" at bounding box center [771, 79] width 30 height 8
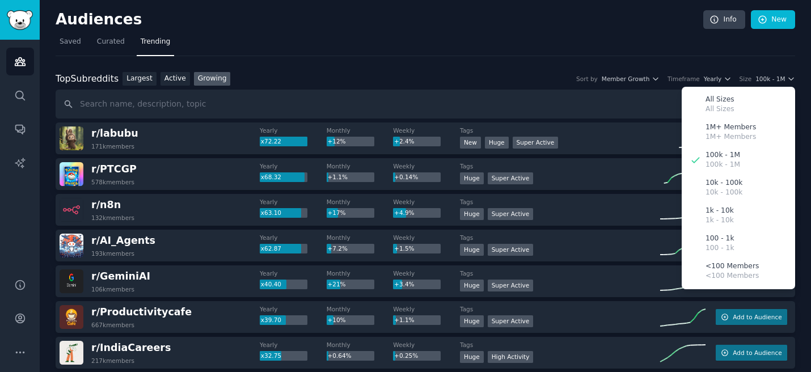
click at [709, 55] on nav "Saved Curated Trending" at bounding box center [426, 44] width 740 height 23
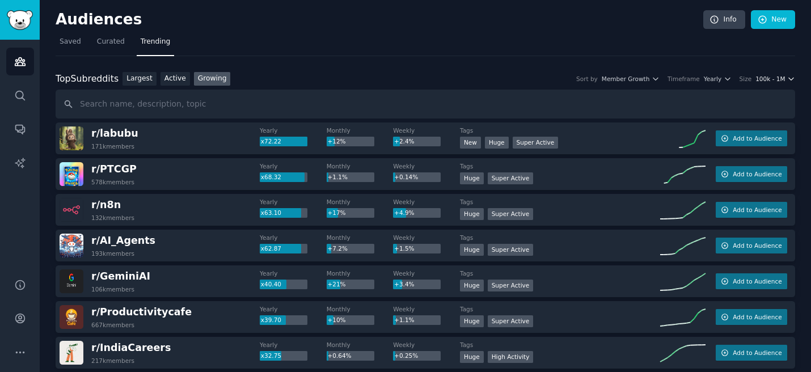
click at [769, 79] on span "100k - 1M" at bounding box center [771, 79] width 30 height 8
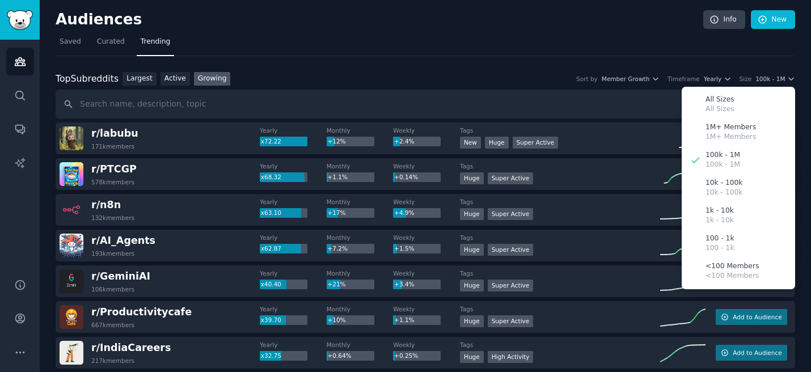
click at [727, 52] on nav "Saved Curated Trending" at bounding box center [426, 44] width 740 height 23
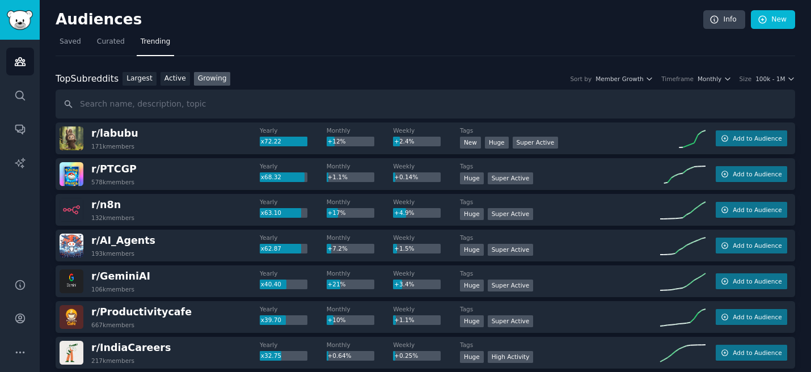
click at [650, 46] on nav "Saved Curated Trending" at bounding box center [426, 44] width 740 height 23
click at [565, 41] on nav "Saved Curated Trending" at bounding box center [426, 44] width 740 height 23
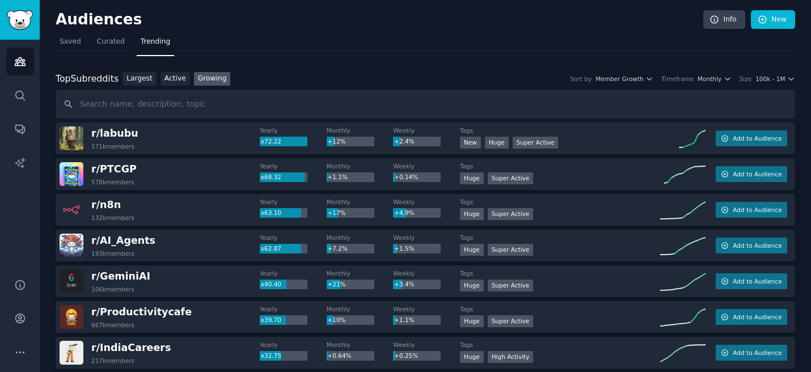
click at [565, 41] on nav "Saved Curated Trending" at bounding box center [426, 44] width 740 height 23
click at [634, 20] on h2 "Audiences" at bounding box center [380, 20] width 648 height 18
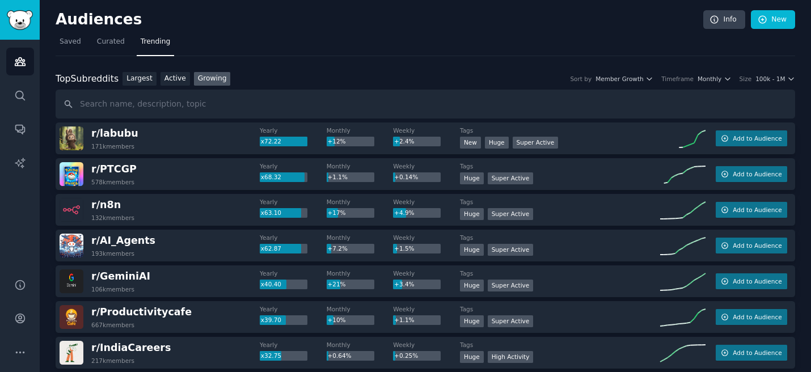
click at [634, 20] on h2 "Audiences" at bounding box center [380, 20] width 648 height 18
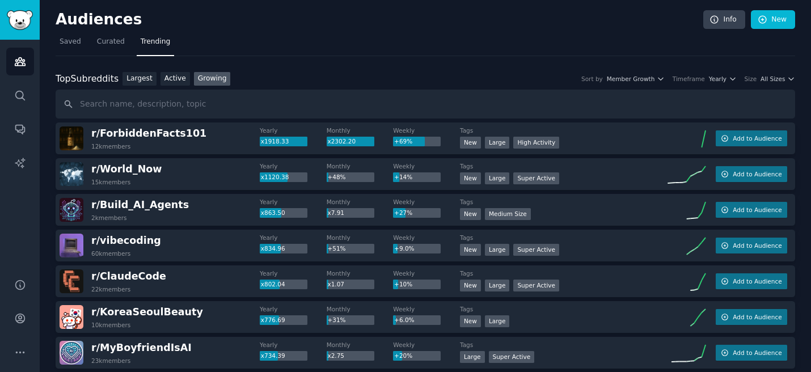
drag, startPoint x: 0, startPoint y: 0, endPoint x: 410, endPoint y: 23, distance: 410.9
click at [410, 23] on h2 "Audiences" at bounding box center [380, 20] width 648 height 18
click at [780, 79] on span "All Sizes" at bounding box center [773, 79] width 24 height 8
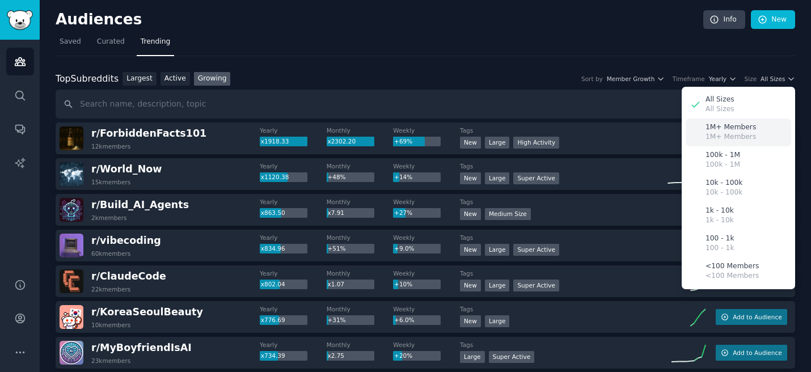
click at [732, 125] on p "1M+ Members" at bounding box center [731, 128] width 50 height 10
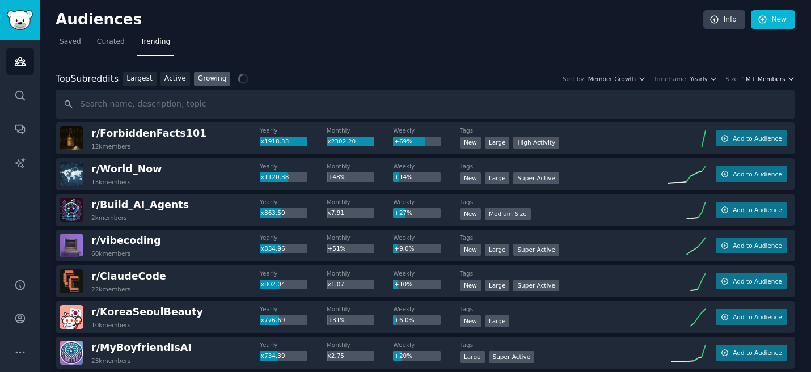
click at [768, 77] on span "1M+ Members" at bounding box center [764, 79] width 44 height 8
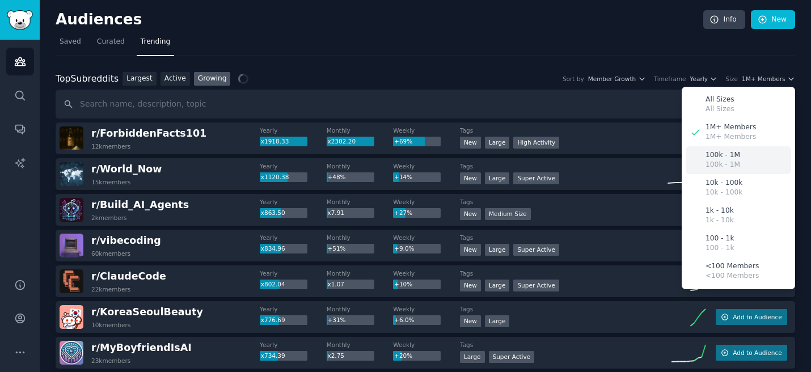
click at [752, 155] on div "100k - 1M 100k - 1M" at bounding box center [739, 160] width 106 height 28
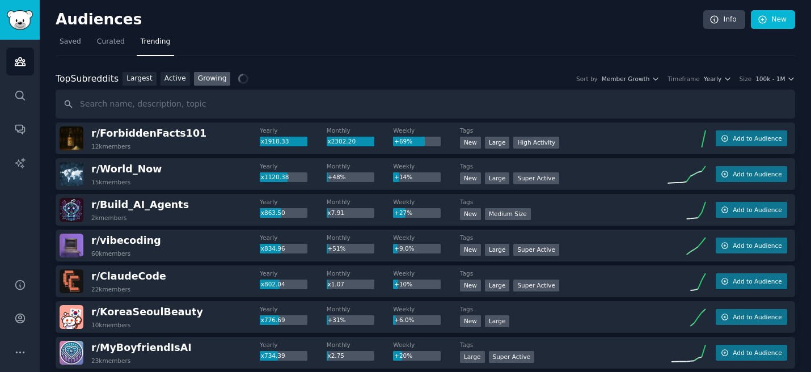
click at [667, 32] on div "Audiences Info New" at bounding box center [426, 21] width 740 height 23
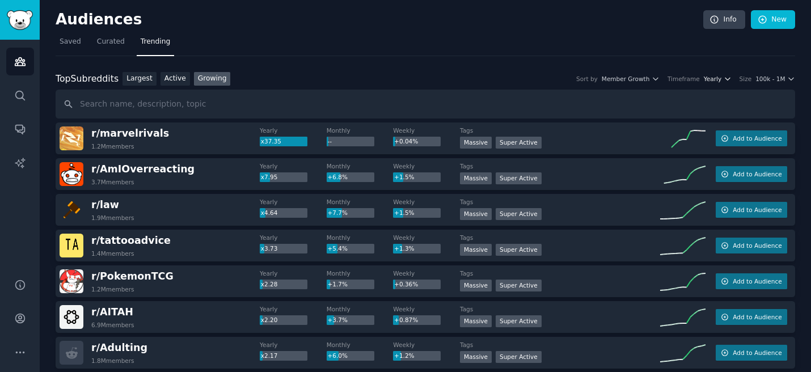
click at [725, 79] on icon "button" at bounding box center [728, 79] width 8 height 8
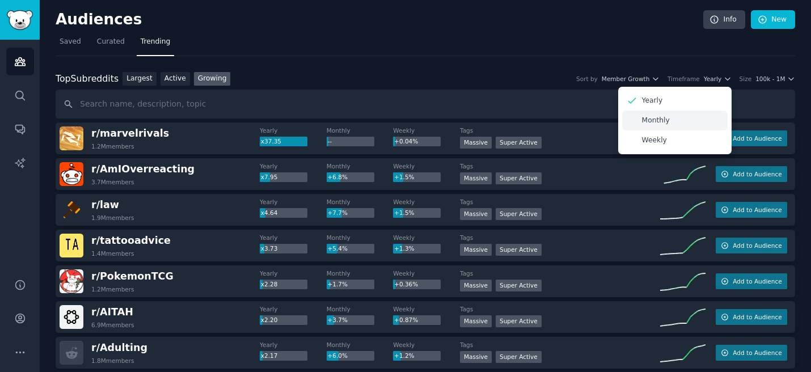
click at [693, 123] on div "Monthly" at bounding box center [675, 121] width 106 height 20
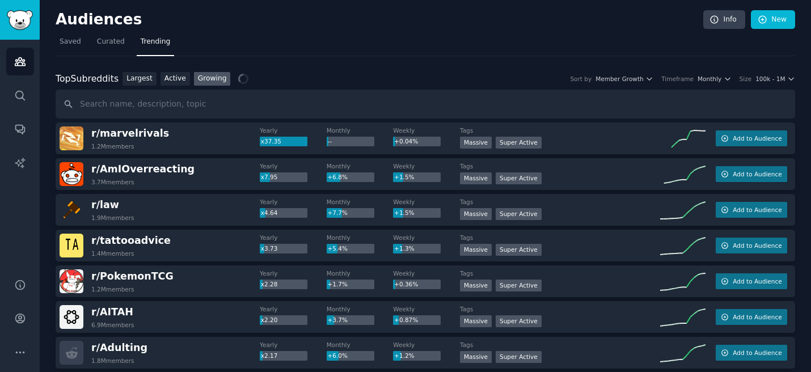
click at [591, 41] on nav "Saved Curated Trending" at bounding box center [426, 44] width 740 height 23
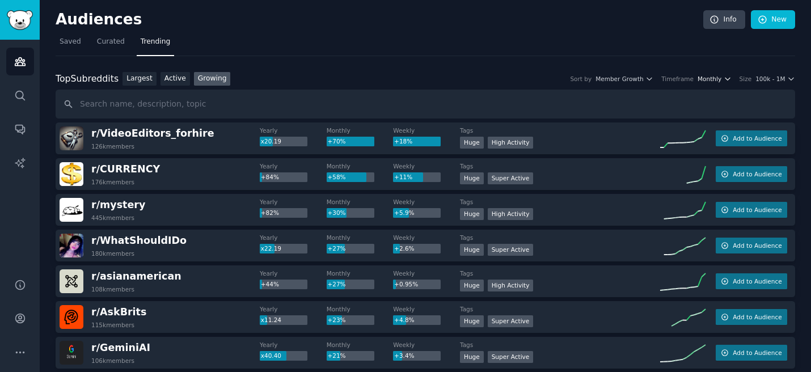
click at [716, 78] on span "Monthly" at bounding box center [710, 79] width 24 height 8
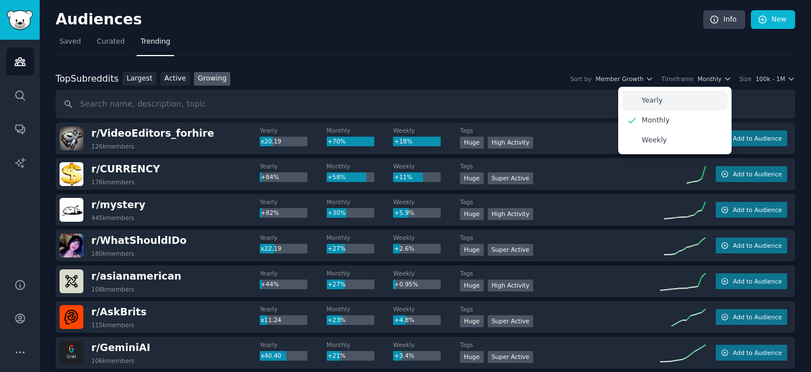
click at [647, 99] on p "Yearly" at bounding box center [652, 101] width 21 height 10
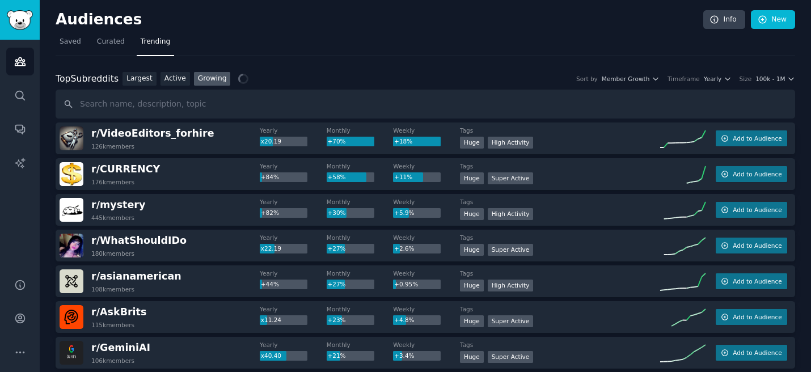
click at [584, 48] on nav "Saved Curated Trending" at bounding box center [426, 44] width 740 height 23
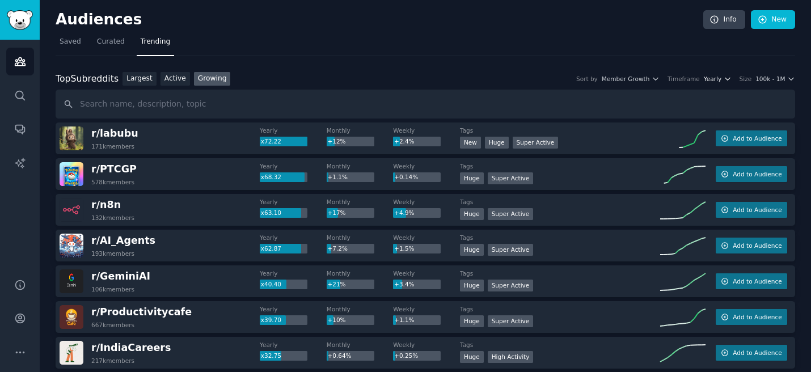
click at [726, 80] on icon "button" at bounding box center [728, 79] width 5 height 2
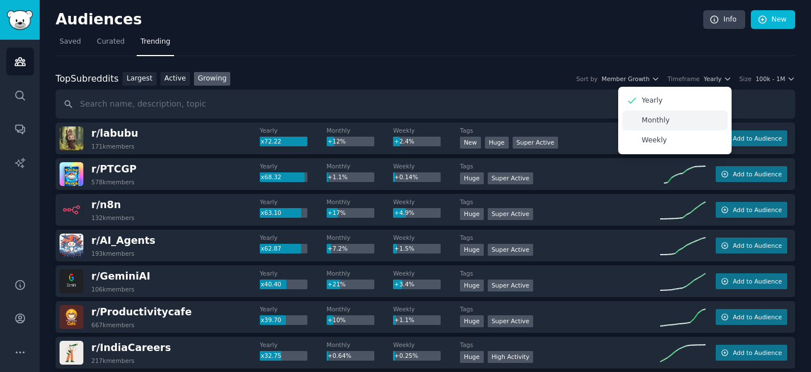
click at [680, 119] on div "Monthly" at bounding box center [675, 121] width 106 height 20
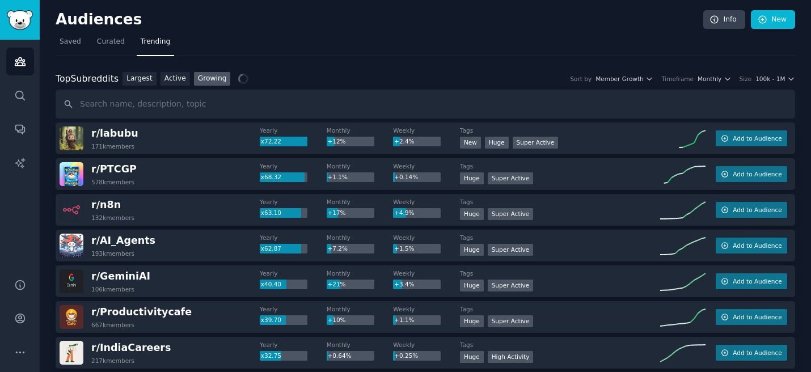
click at [543, 33] on nav "Saved Curated Trending" at bounding box center [426, 44] width 740 height 23
click at [482, 12] on h2 "Audiences" at bounding box center [380, 20] width 648 height 18
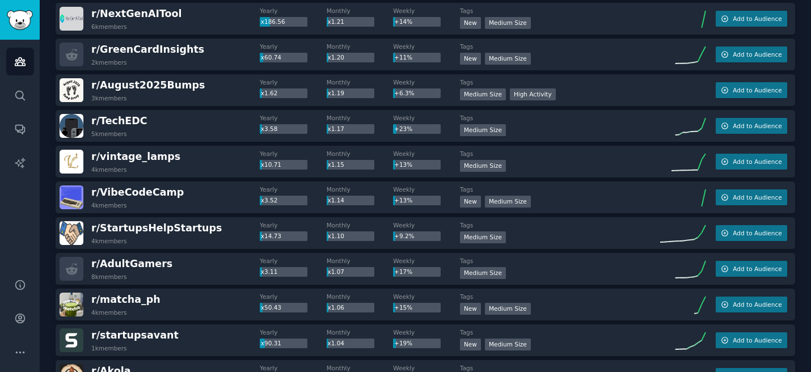
scroll to position [1085, 0]
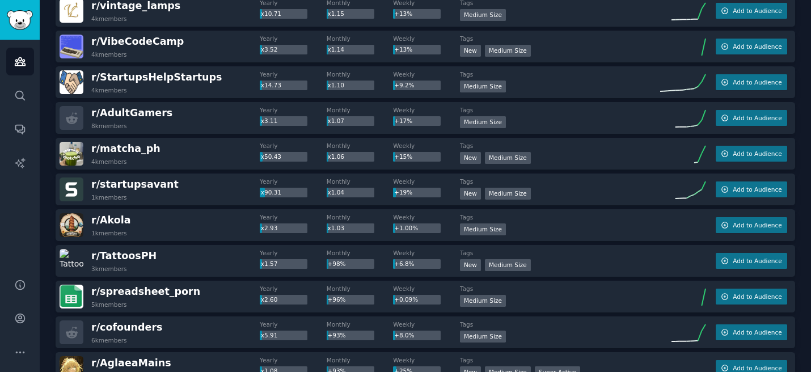
scroll to position [1311, 0]
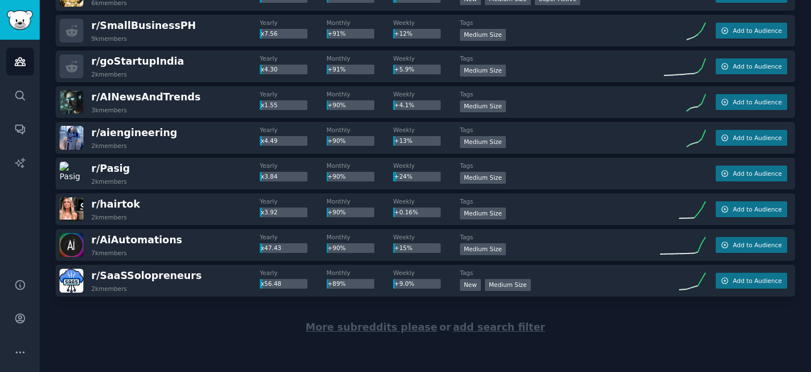
scroll to position [1611, 0]
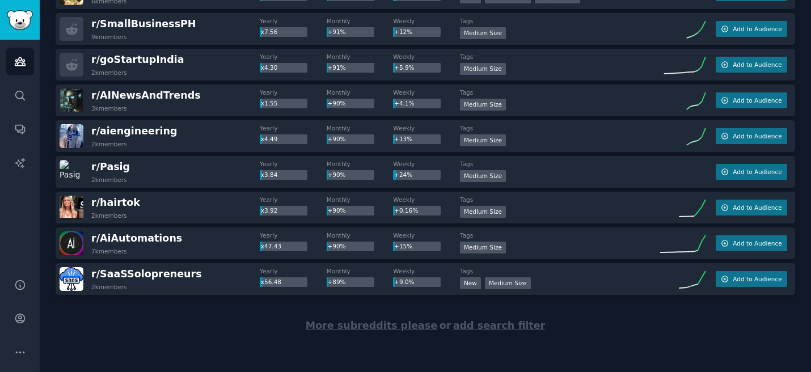
click at [347, 329] on span "More subreddits please" at bounding box center [372, 325] width 132 height 11
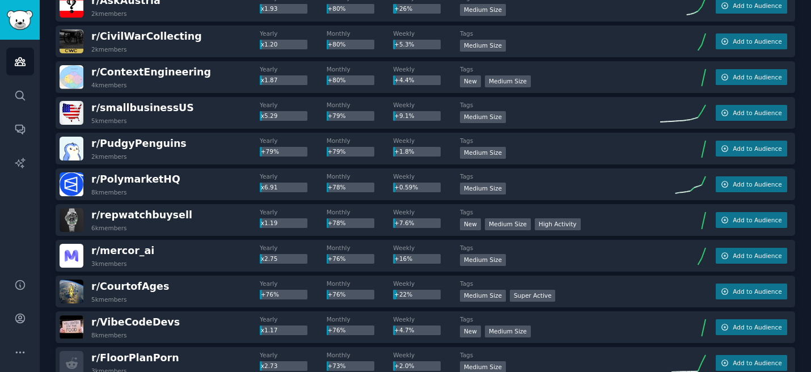
scroll to position [2369, 0]
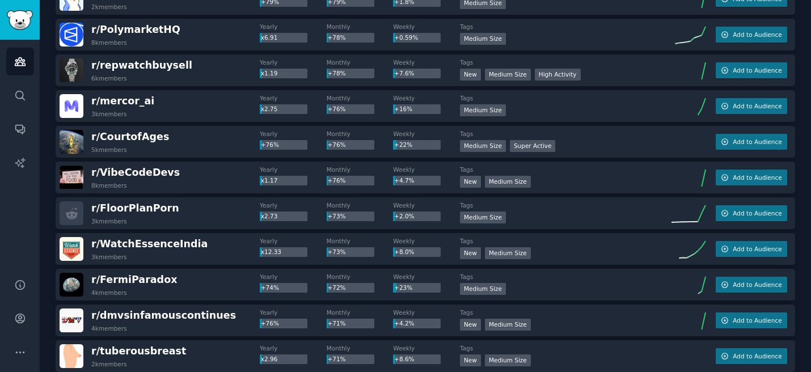
scroll to position [2521, 0]
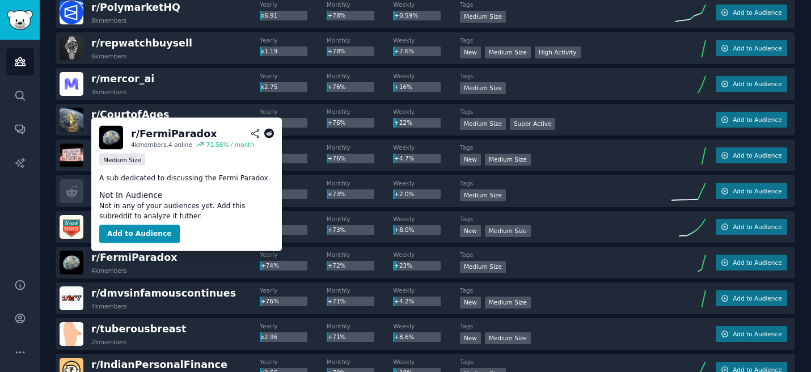
click at [269, 136] on icon at bounding box center [269, 134] width 10 height 10
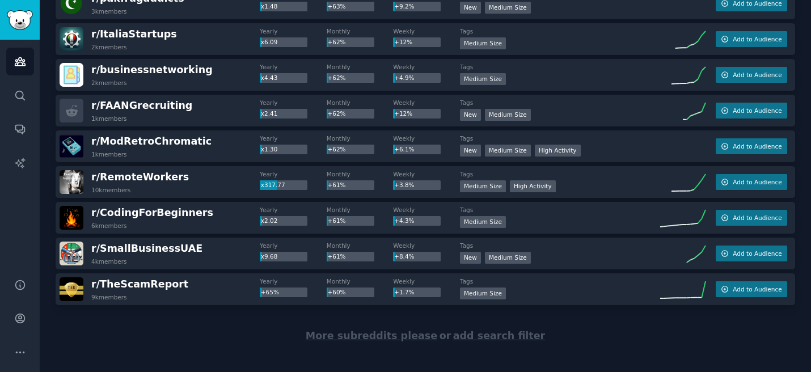
scroll to position [3398, 0]
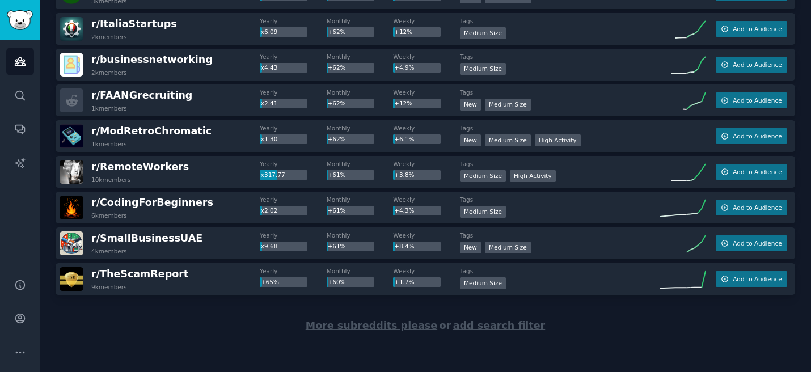
click at [346, 322] on span "More subreddits please" at bounding box center [372, 325] width 132 height 11
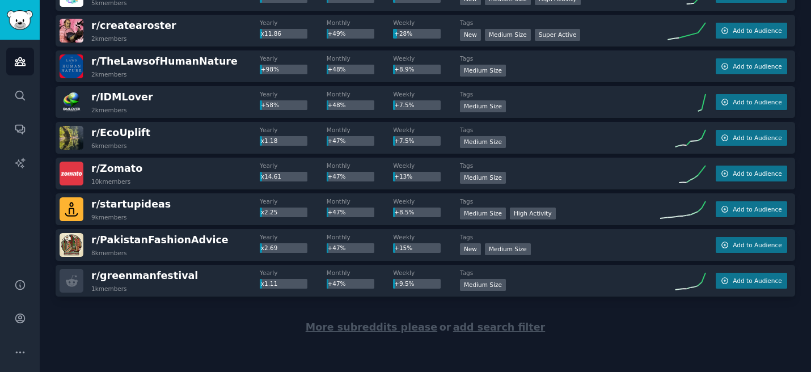
scroll to position [5185, 0]
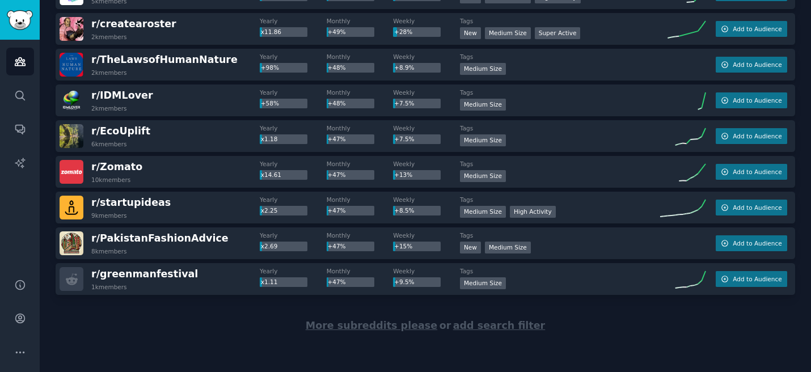
click at [356, 329] on span "More subreddits please" at bounding box center [372, 325] width 132 height 11
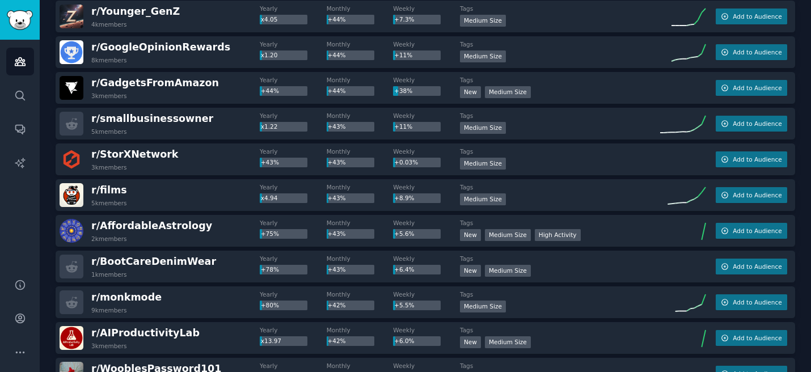
scroll to position [6030, 0]
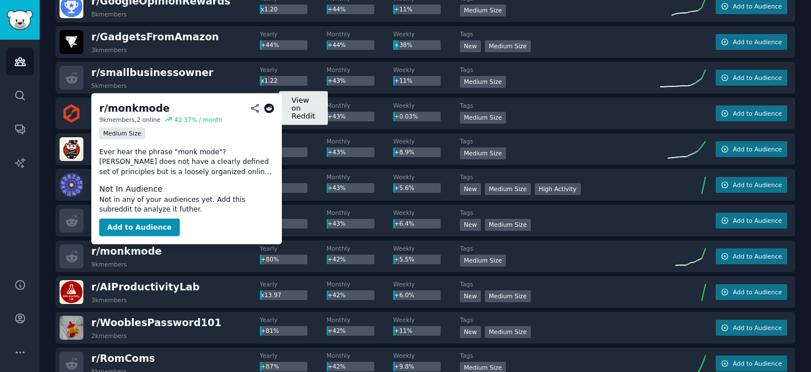
click at [273, 108] on icon at bounding box center [269, 108] width 10 height 10
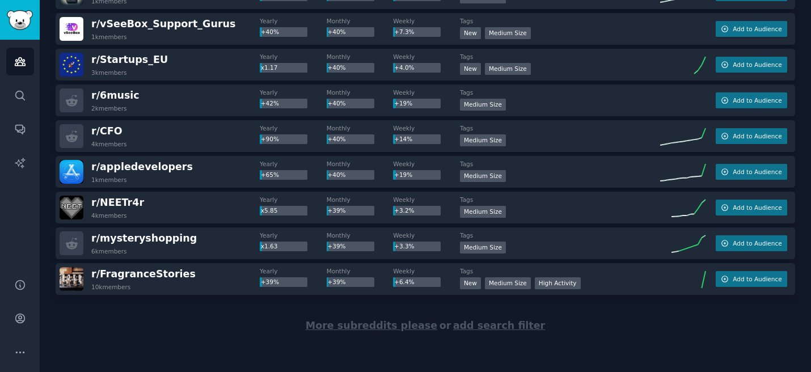
scroll to position [6972, 0]
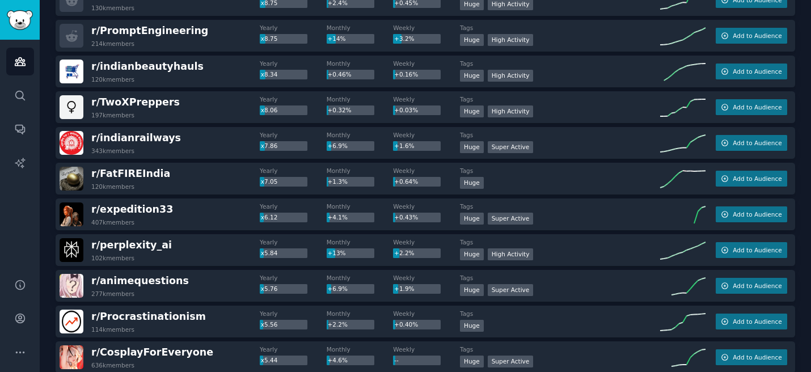
scroll to position [1288, 0]
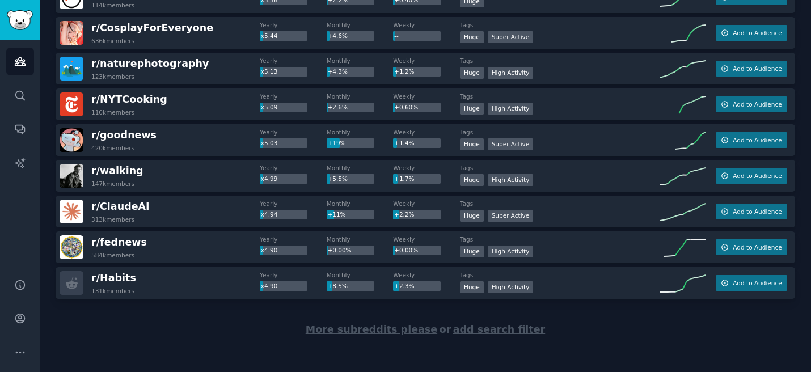
scroll to position [1611, 0]
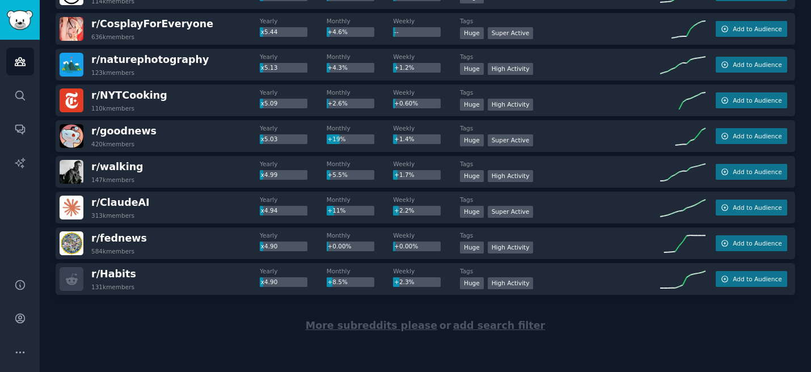
click at [380, 323] on span "More subreddits please" at bounding box center [372, 325] width 132 height 11
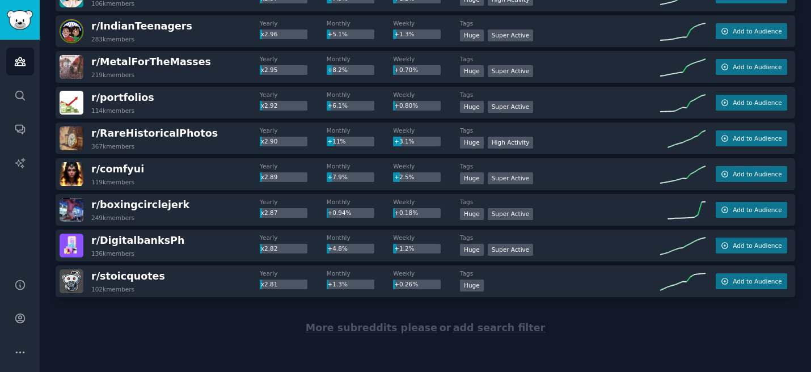
scroll to position [3398, 0]
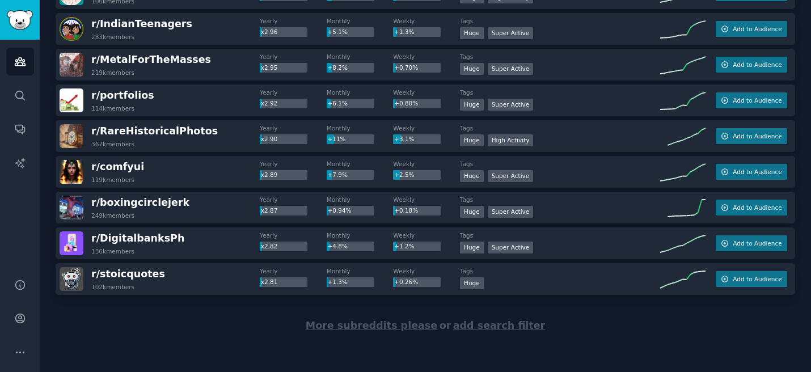
click at [340, 321] on span "More subreddits please" at bounding box center [372, 325] width 132 height 11
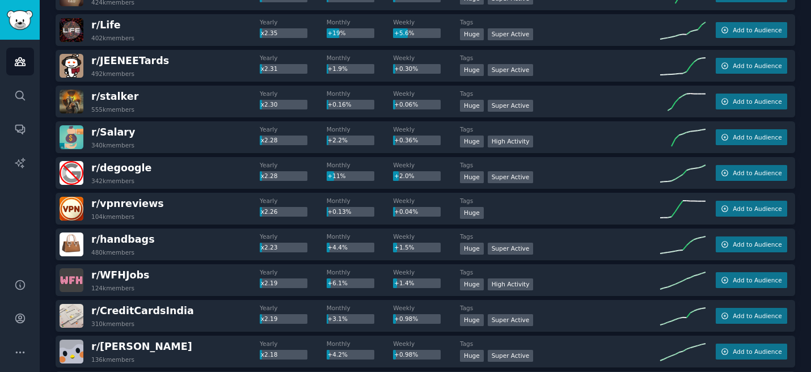
scroll to position [4329, 0]
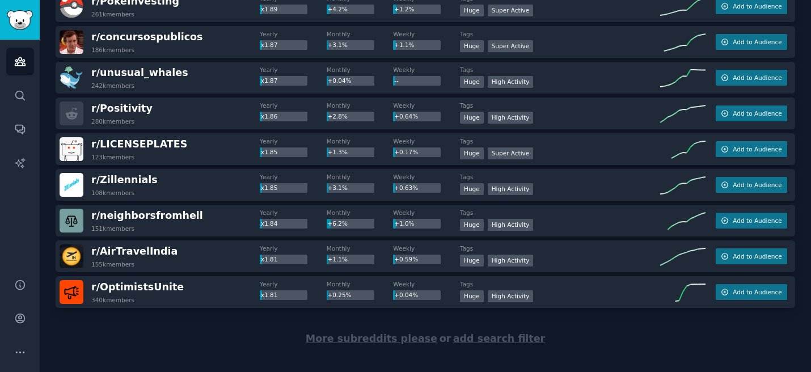
scroll to position [5185, 0]
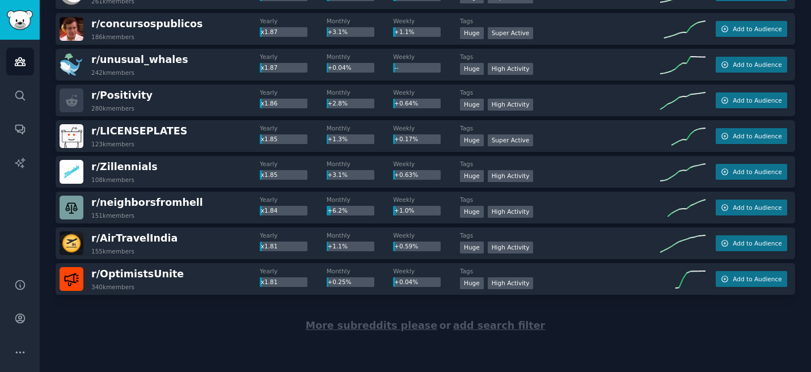
click at [403, 329] on span "More subreddits please" at bounding box center [372, 325] width 132 height 11
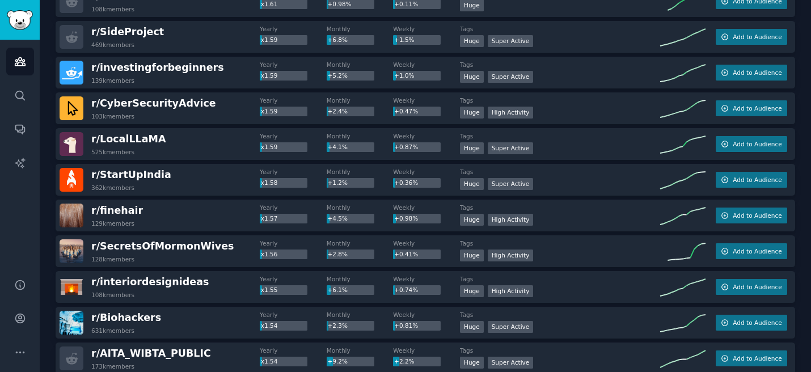
scroll to position [6365, 0]
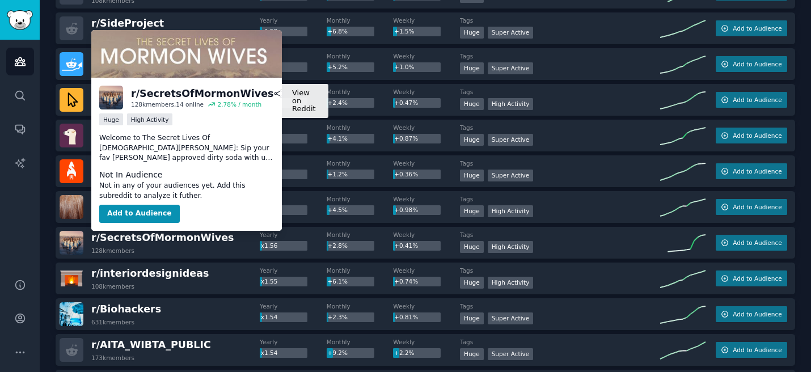
click at [288, 94] on icon at bounding box center [293, 94] width 10 height 10
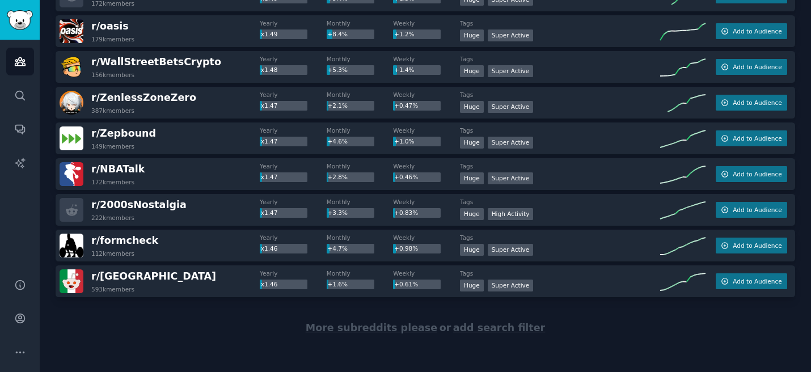
scroll to position [6972, 0]
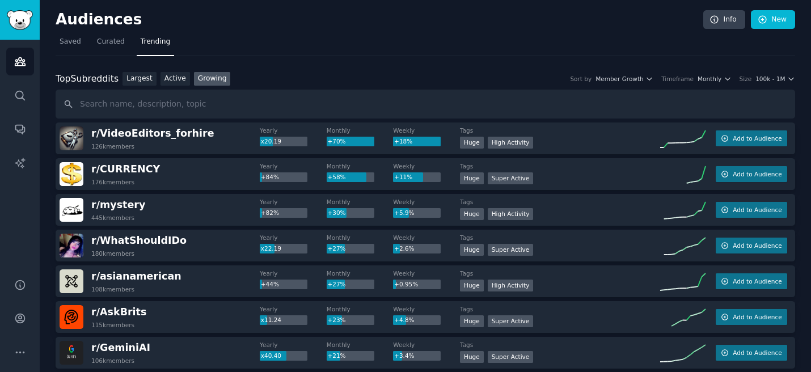
click at [35, 223] on div "Audiences Search Conversations AI Reports" at bounding box center [20, 152] width 40 height 225
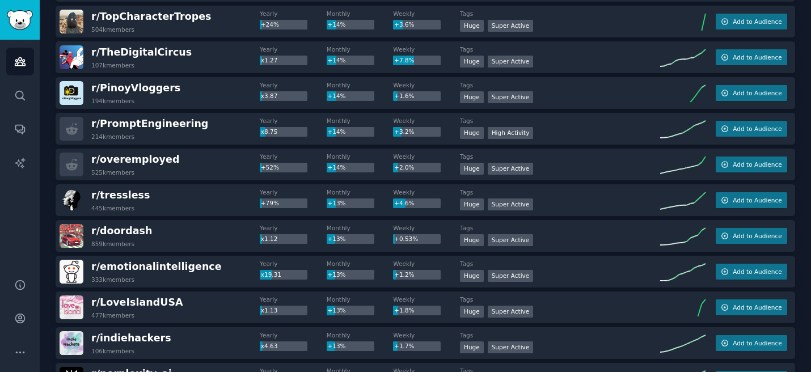
scroll to position [870, 0]
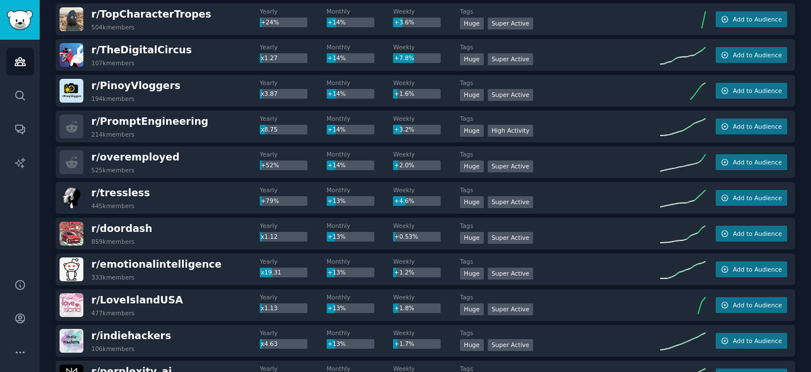
click at [45, 237] on div "Audiences Info New Saved Curated Trending Top Subreddits Top Subreddits Largest…" at bounding box center [426, 122] width 772 height 1984
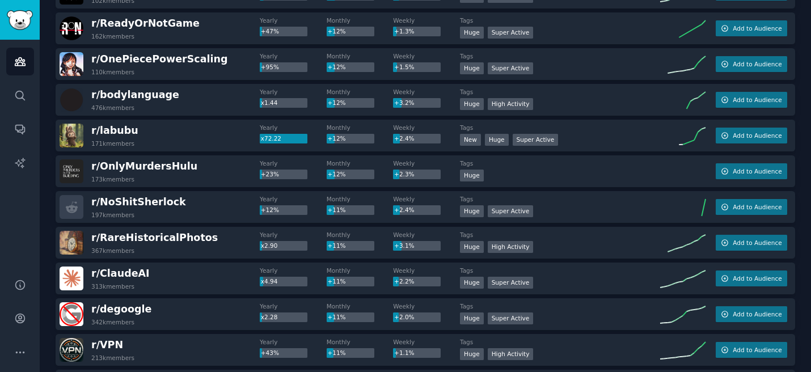
scroll to position [1256, 0]
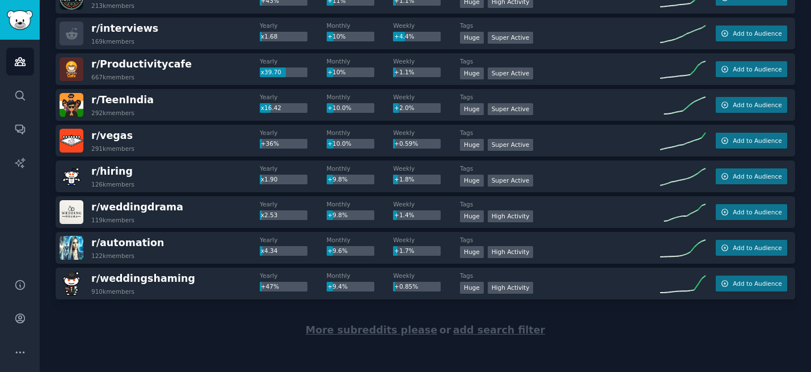
scroll to position [1611, 0]
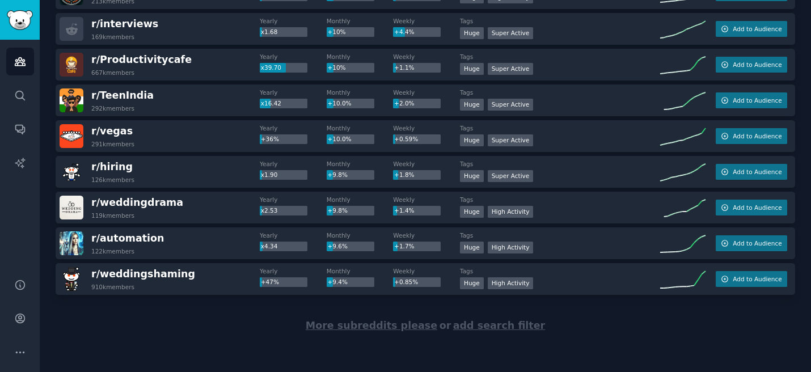
click at [358, 327] on span "More subreddits please" at bounding box center [372, 325] width 132 height 11
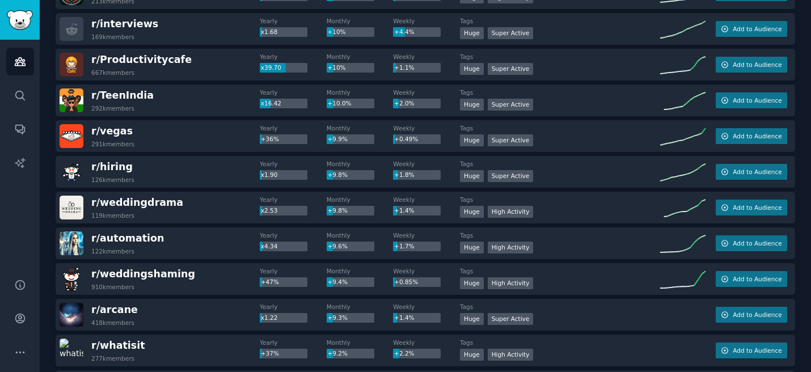
click at [50, 282] on div "Audiences Info New Saved Curated Trending Top Subreddits Top Subreddits Largest…" at bounding box center [426, 274] width 772 height 3771
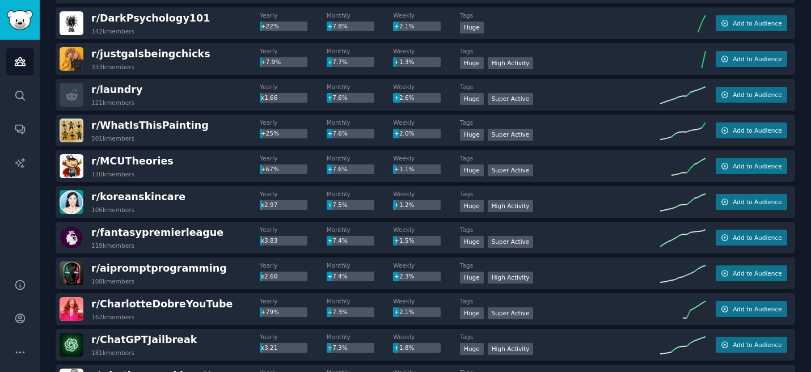
scroll to position [2587, 0]
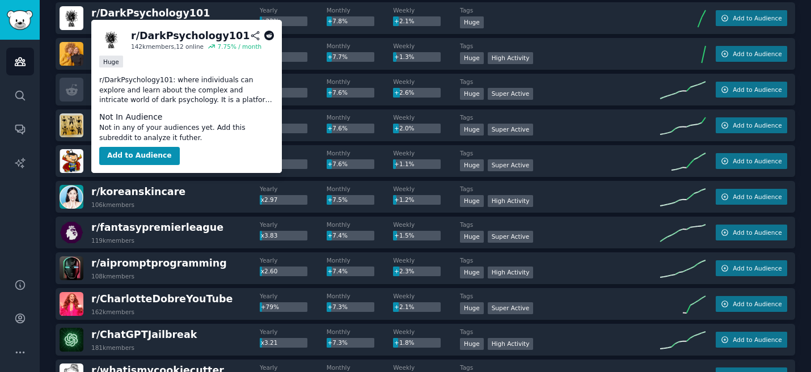
click at [271, 35] on icon at bounding box center [269, 36] width 10 height 10
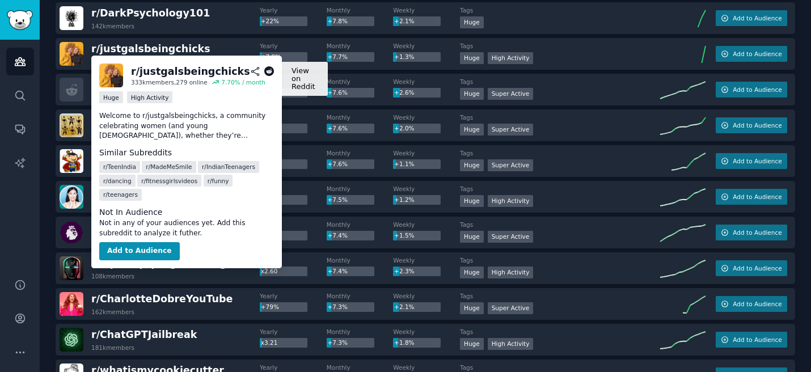
click at [268, 74] on icon at bounding box center [269, 71] width 10 height 10
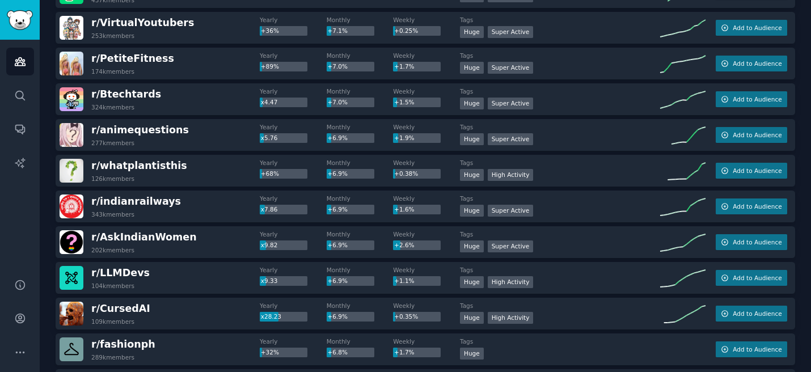
scroll to position [3222, 0]
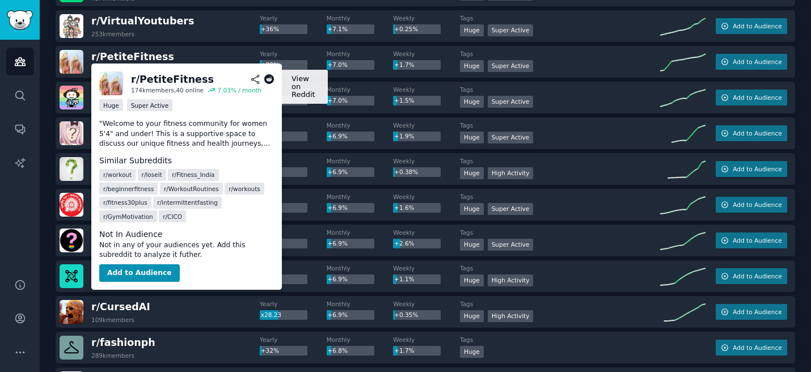
click at [266, 81] on icon at bounding box center [269, 79] width 10 height 10
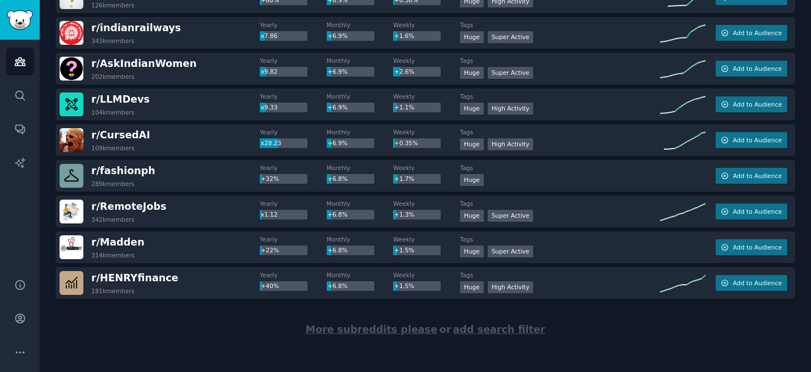
scroll to position [3398, 0]
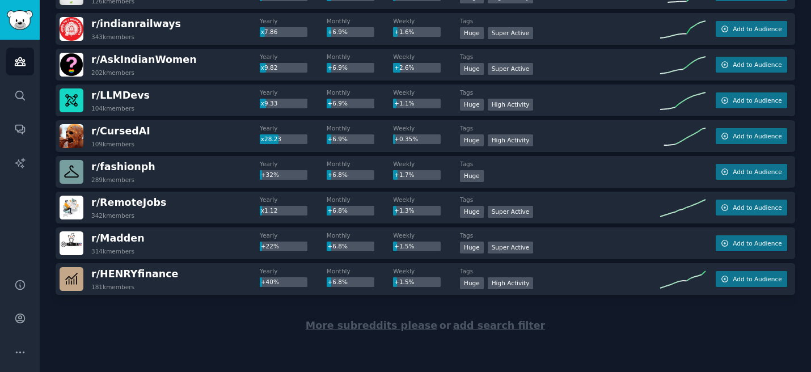
click at [377, 322] on span "More subreddits please" at bounding box center [372, 325] width 132 height 11
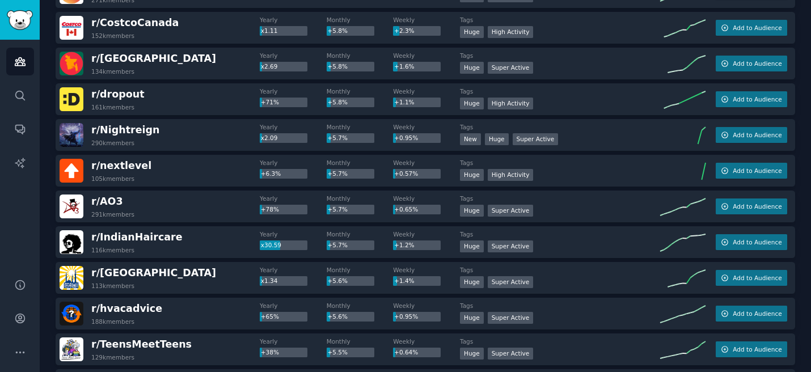
scroll to position [4897, 0]
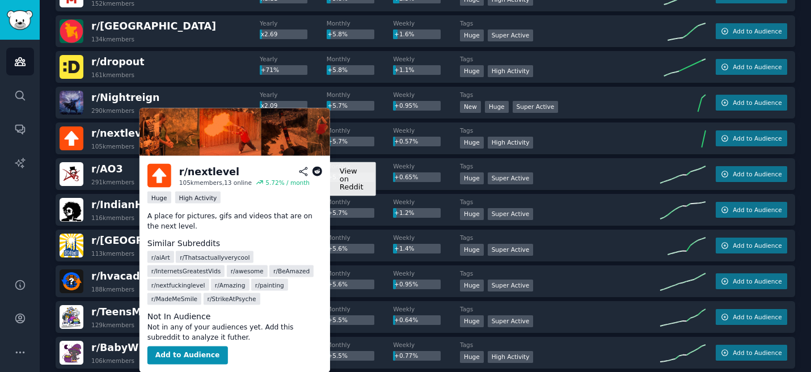
click at [320, 170] on icon at bounding box center [317, 172] width 10 height 10
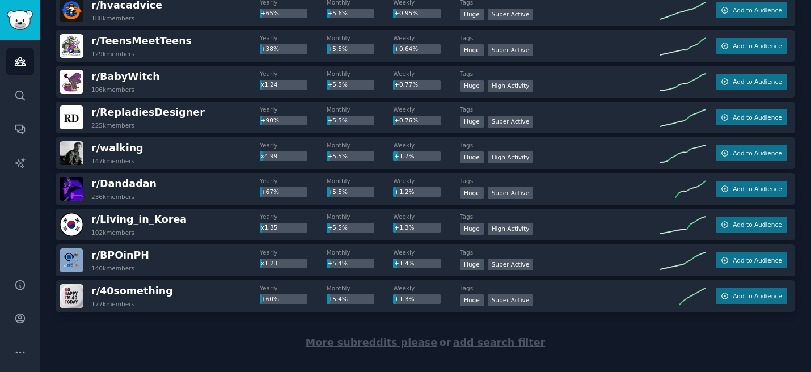
scroll to position [5185, 0]
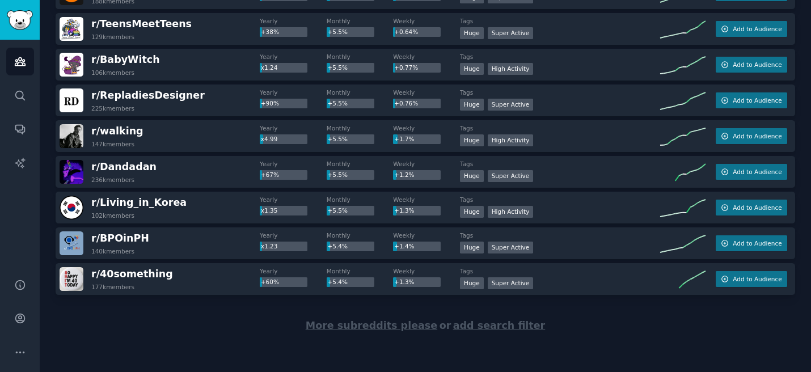
click at [364, 326] on span "More subreddits please" at bounding box center [372, 325] width 132 height 11
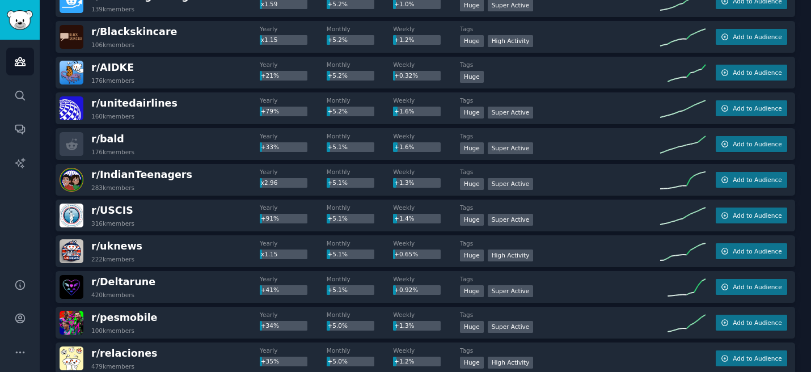
scroll to position [5911, 0]
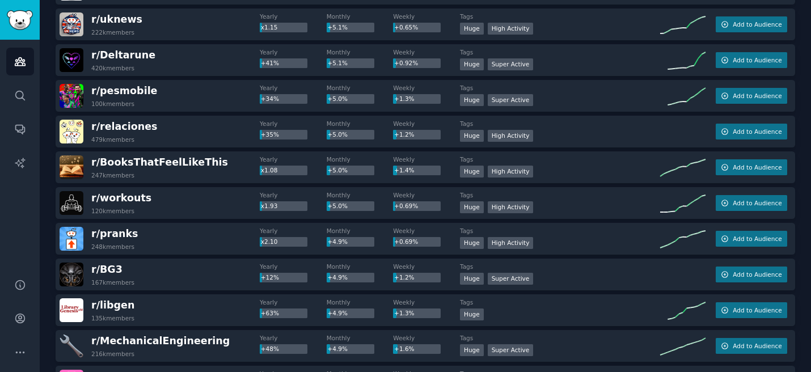
scroll to position [6138, 0]
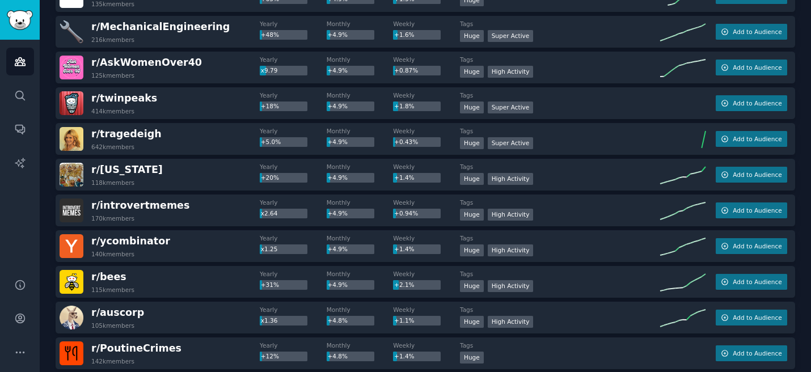
scroll to position [6411, 0]
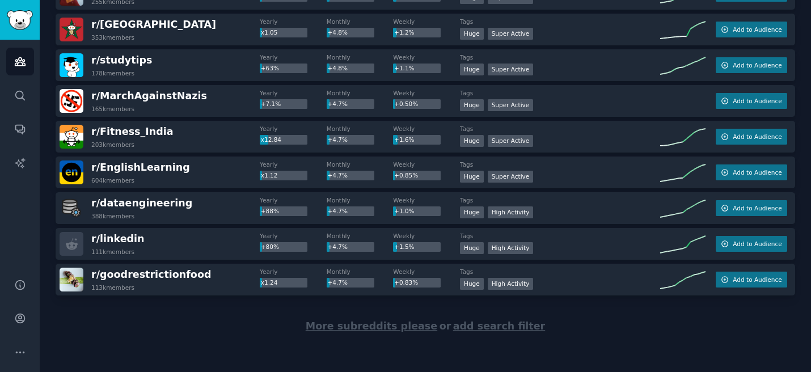
scroll to position [6972, 0]
click at [353, 323] on span "More subreddits please" at bounding box center [372, 325] width 132 height 11
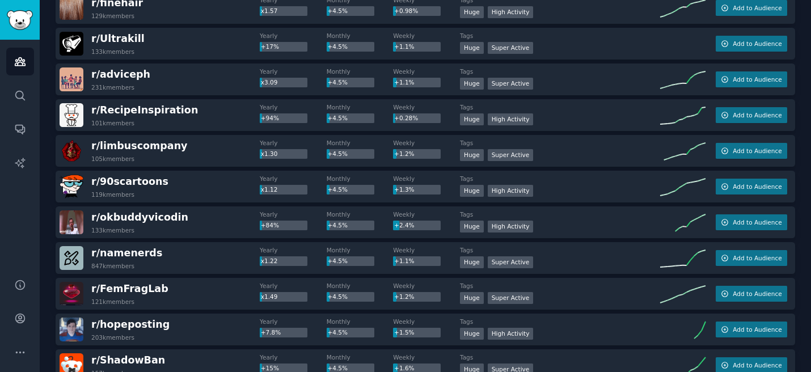
scroll to position [7585, 0]
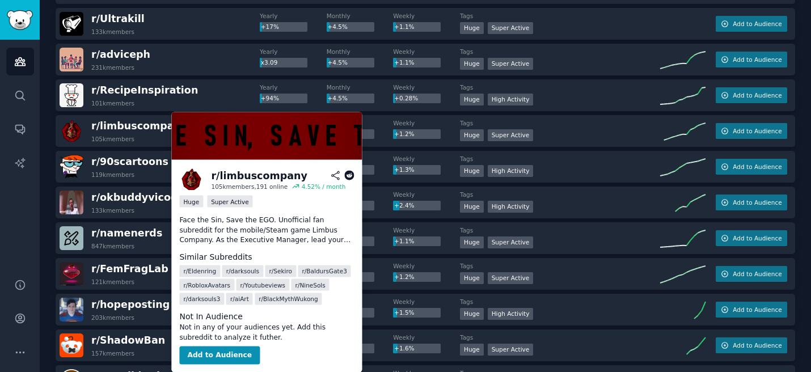
click at [346, 176] on icon at bounding box center [349, 176] width 10 height 10
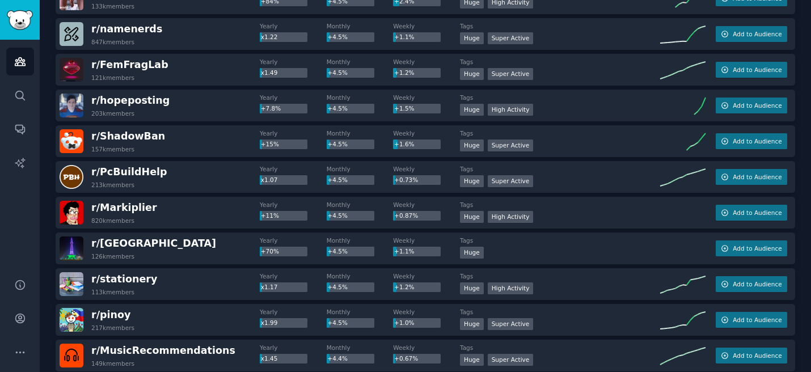
scroll to position [7812, 0]
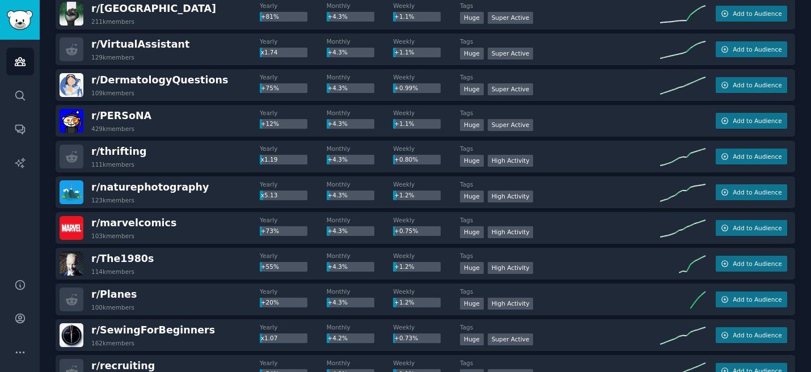
scroll to position [8538, 0]
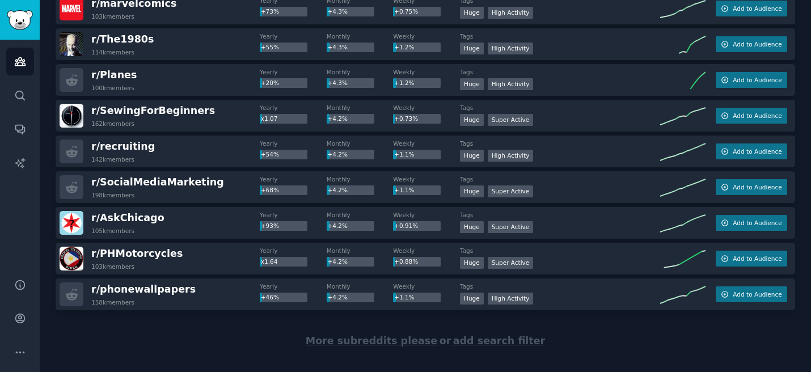
scroll to position [8760, 0]
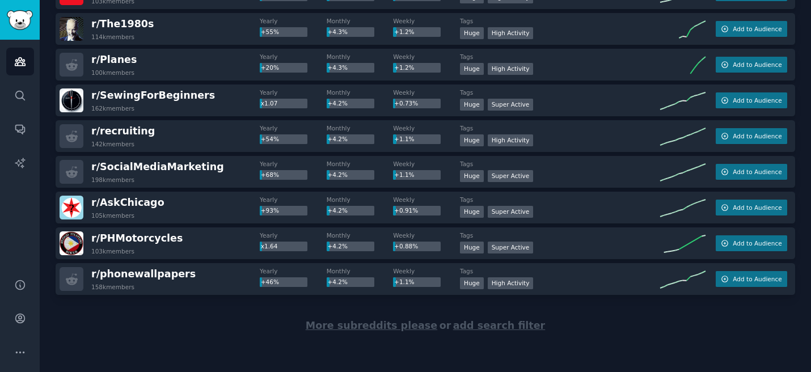
click at [357, 325] on span "More subreddits please" at bounding box center [372, 325] width 132 height 11
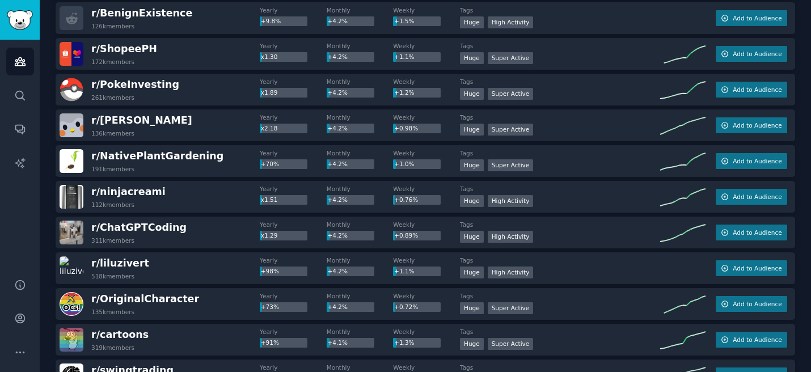
scroll to position [9055, 0]
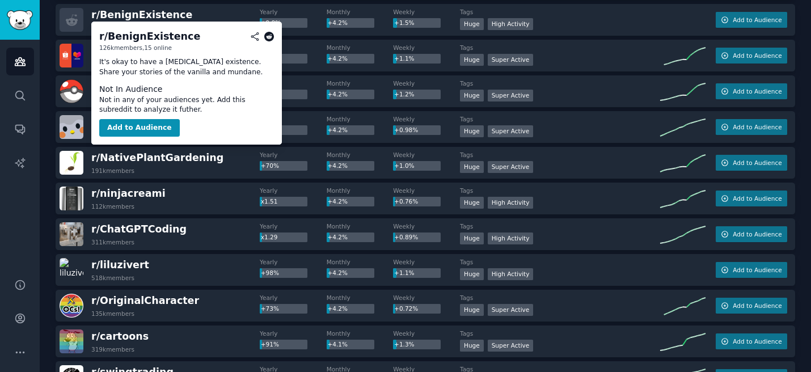
click at [267, 37] on icon at bounding box center [269, 37] width 10 height 10
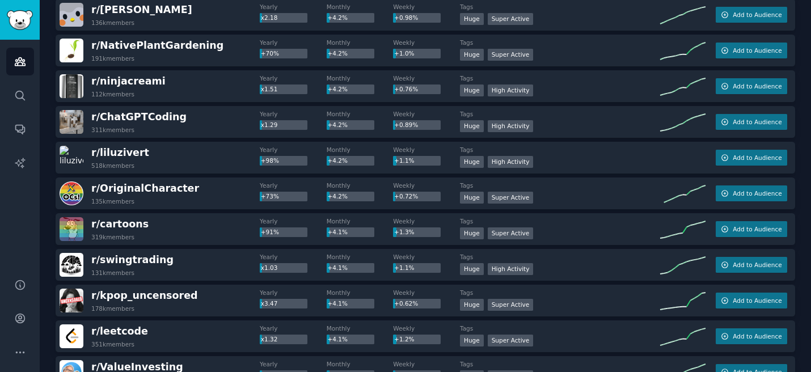
scroll to position [9168, 0]
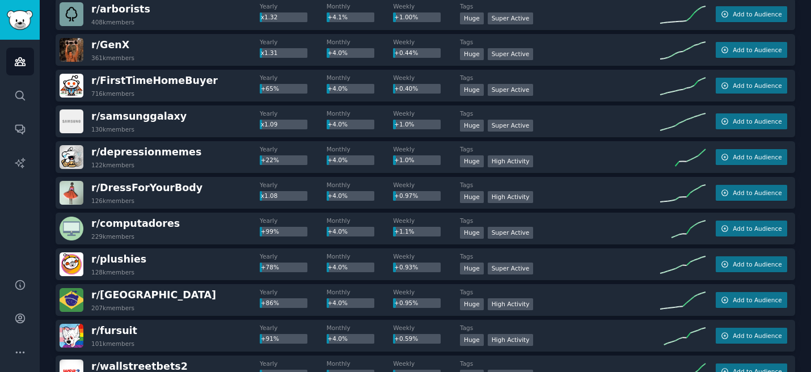
scroll to position [9849, 0]
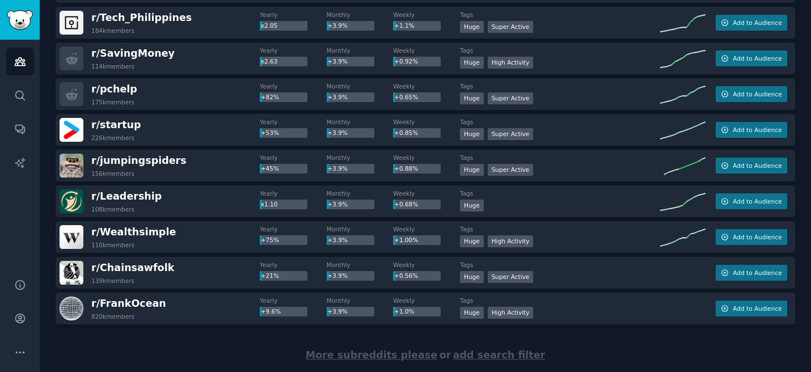
scroll to position [10547, 0]
